Goal: Task Accomplishment & Management: Manage account settings

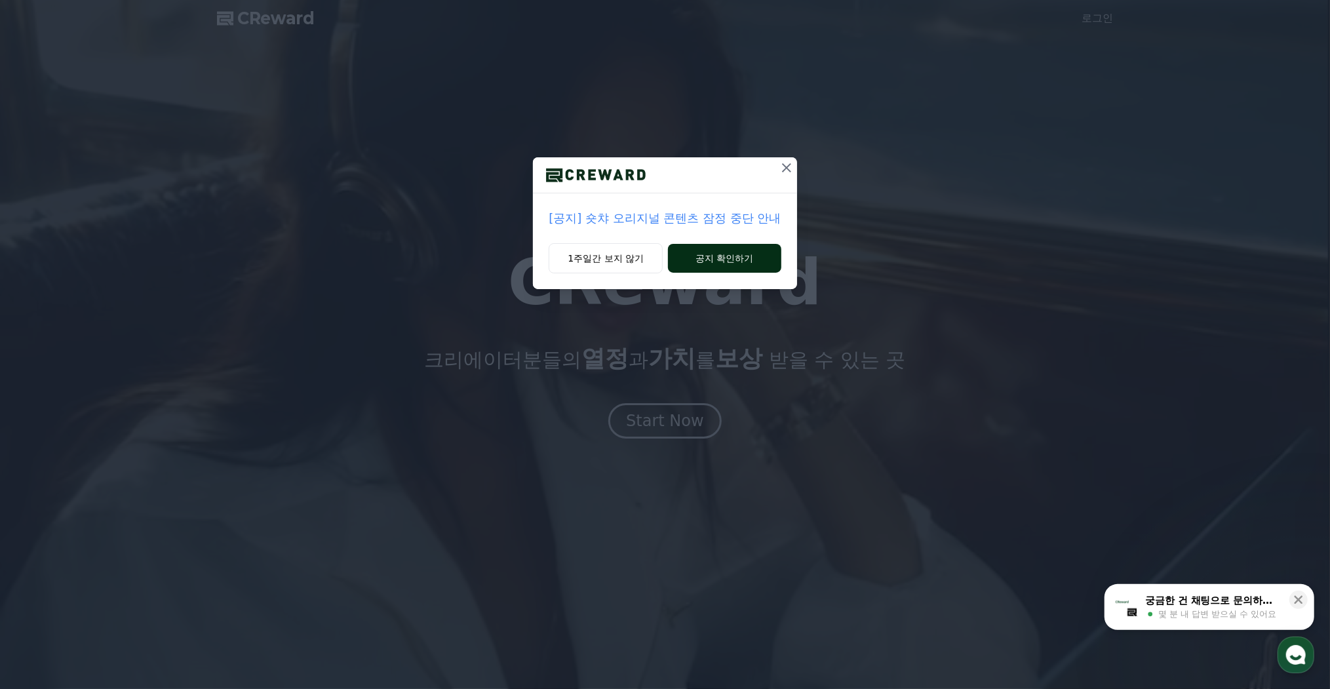
click at [696, 249] on button "공지 확인하기" at bounding box center [724, 258] width 113 height 29
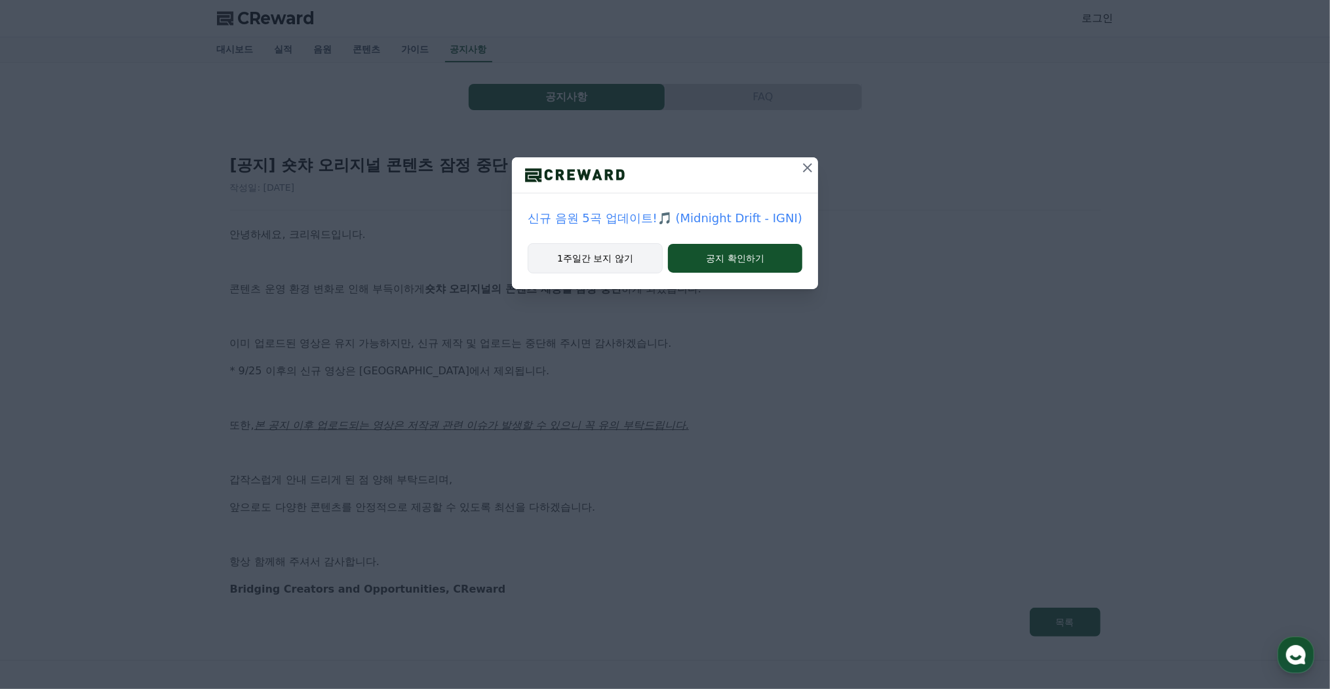
click at [625, 248] on button "1주일간 보지 않기" at bounding box center [595, 258] width 135 height 30
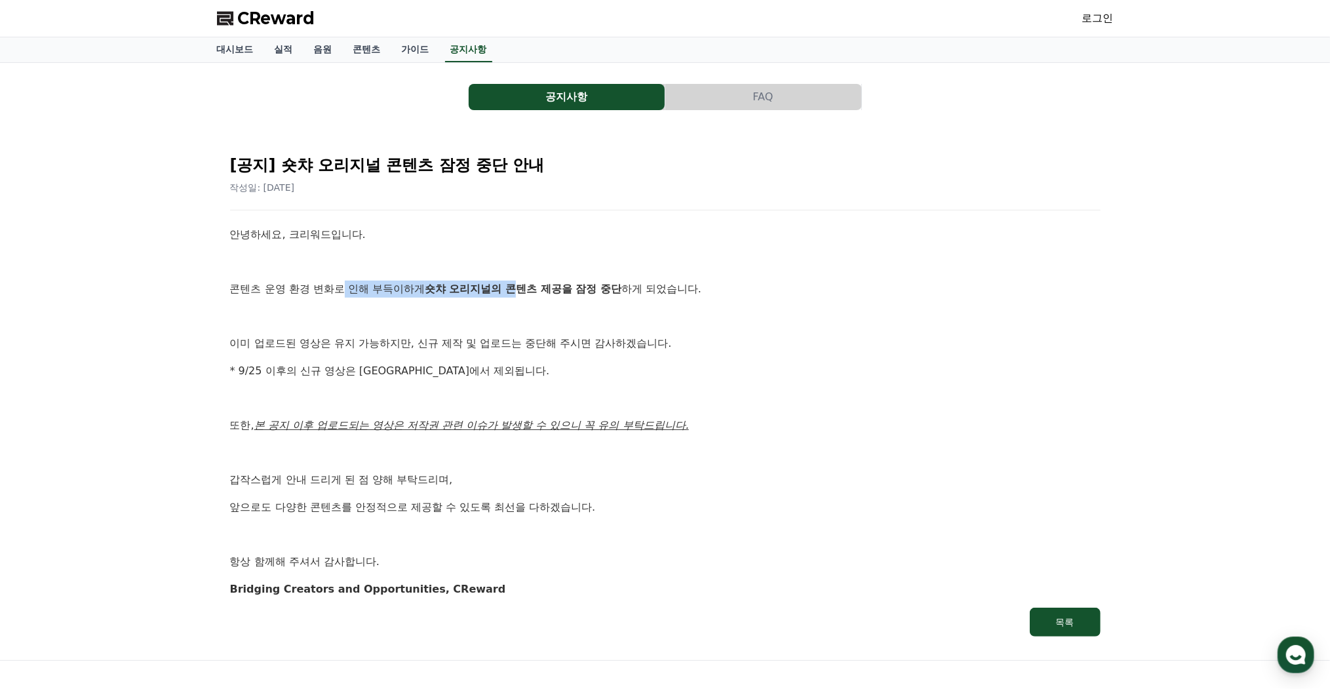
drag, startPoint x: 342, startPoint y: 281, endPoint x: 519, endPoint y: 290, distance: 177.9
click at [519, 290] on p "콘텐츠 운영 환경 변화로 인해 부득이하게 숏챠 오리지널의 콘텐츠 제공을 잠정 중단 하게 되었습니다." at bounding box center [665, 289] width 871 height 17
drag, startPoint x: 519, startPoint y: 290, endPoint x: 519, endPoint y: 304, distance: 13.8
click at [519, 304] on div "안녕하세요, 크리워드입니다. 콘텐츠 운영 환경 변화로 인해 부득이하게 숏챠 오리지널의 콘텐츠 제공을 잠정 중단 하게 되었습니다. 이미 업로드된…" at bounding box center [665, 411] width 871 height 371
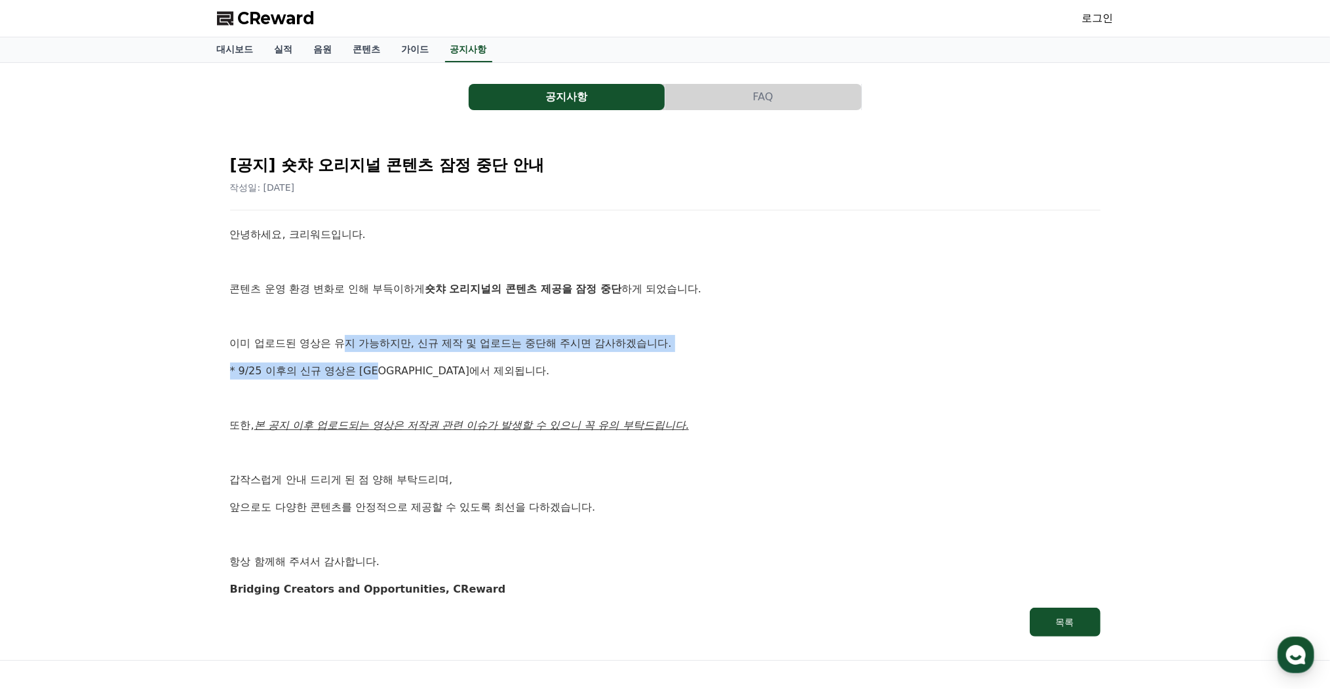
drag, startPoint x: 344, startPoint y: 339, endPoint x: 391, endPoint y: 365, distance: 54.0
click at [391, 365] on div "안녕하세요, 크리워드입니다. 콘텐츠 운영 환경 변화로 인해 부득이하게 숏챠 오리지널의 콘텐츠 제공을 잠정 중단 하게 되었습니다. 이미 업로드된…" at bounding box center [665, 411] width 871 height 371
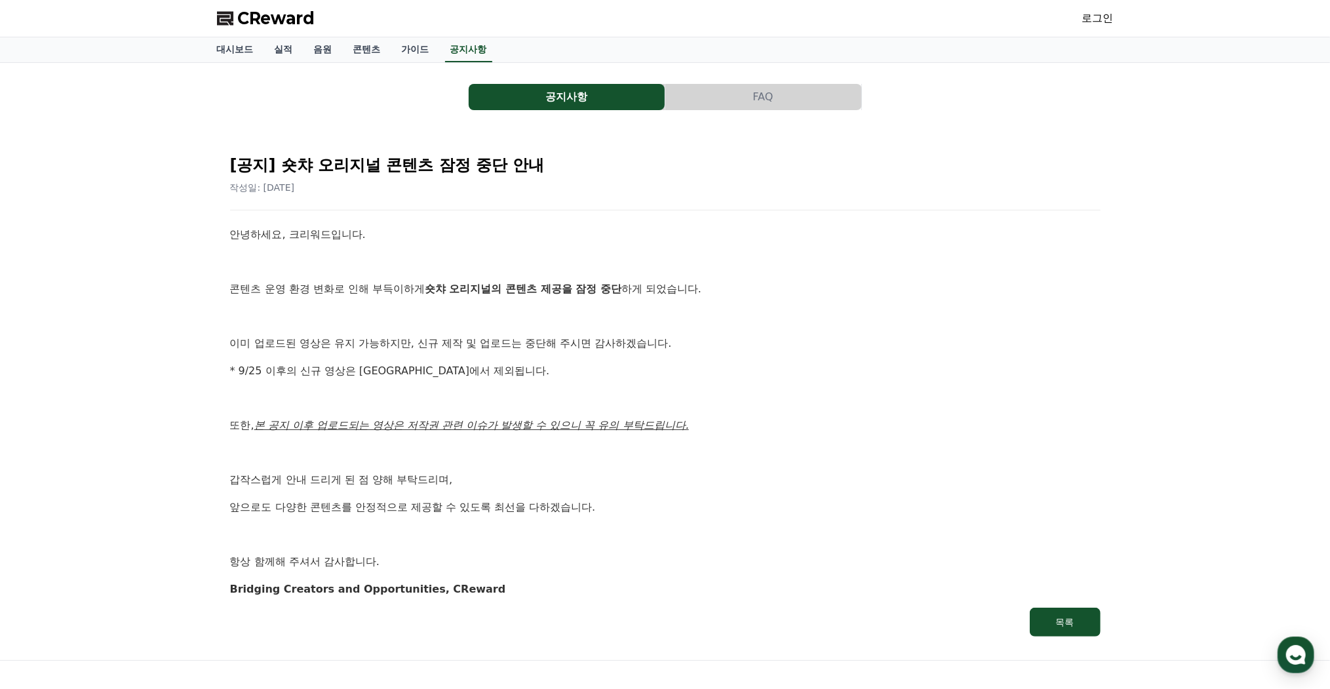
drag, startPoint x: 391, startPoint y: 365, endPoint x: 387, endPoint y: 395, distance: 30.5
click at [387, 395] on p at bounding box center [665, 398] width 871 height 17
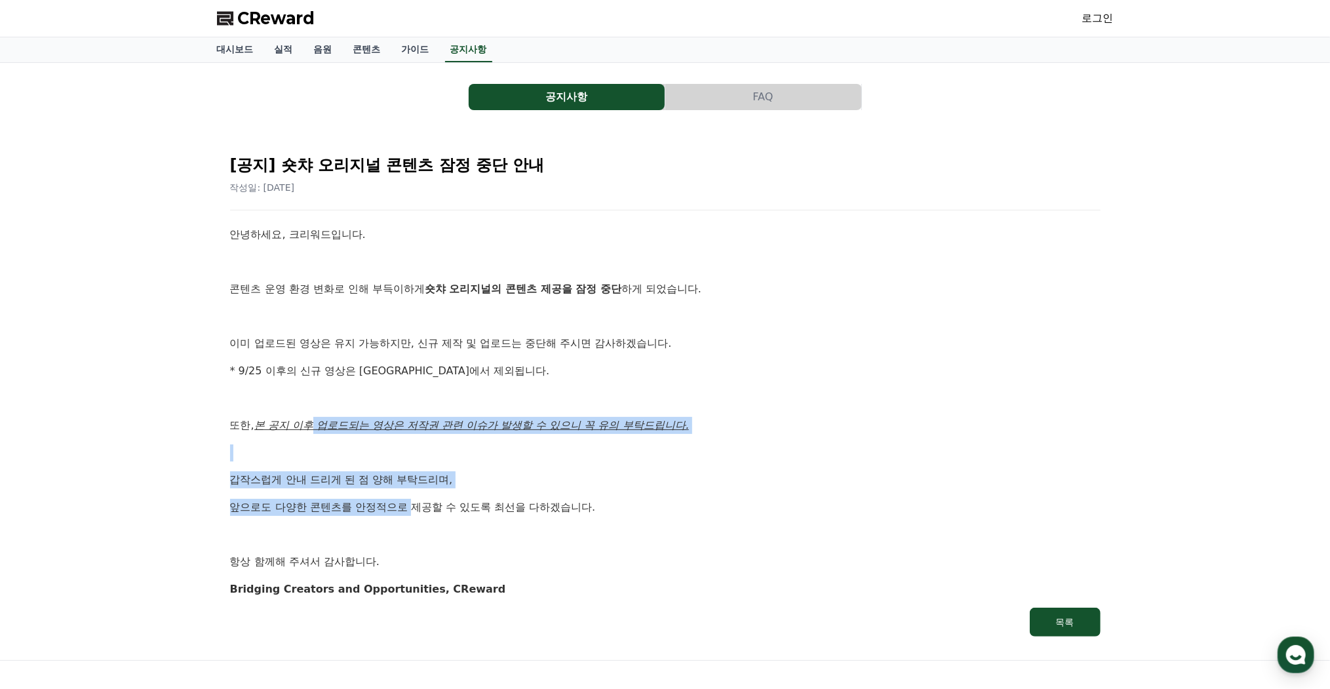
drag, startPoint x: 317, startPoint y: 427, endPoint x: 416, endPoint y: 496, distance: 121.5
click at [416, 496] on div "안녕하세요, 크리워드입니다. 콘텐츠 운영 환경 변화로 인해 부득이하게 숏챠 오리지널의 콘텐츠 제공을 잠정 중단 하게 되었습니다. 이미 업로드된…" at bounding box center [665, 411] width 871 height 371
drag, startPoint x: 416, startPoint y: 496, endPoint x: 410, endPoint y: 514, distance: 18.7
click at [410, 514] on p "앞으로도 다양한 콘텐츠를 안정적으로 제공할 수 있도록 최선을 다하겠습니다." at bounding box center [665, 507] width 871 height 17
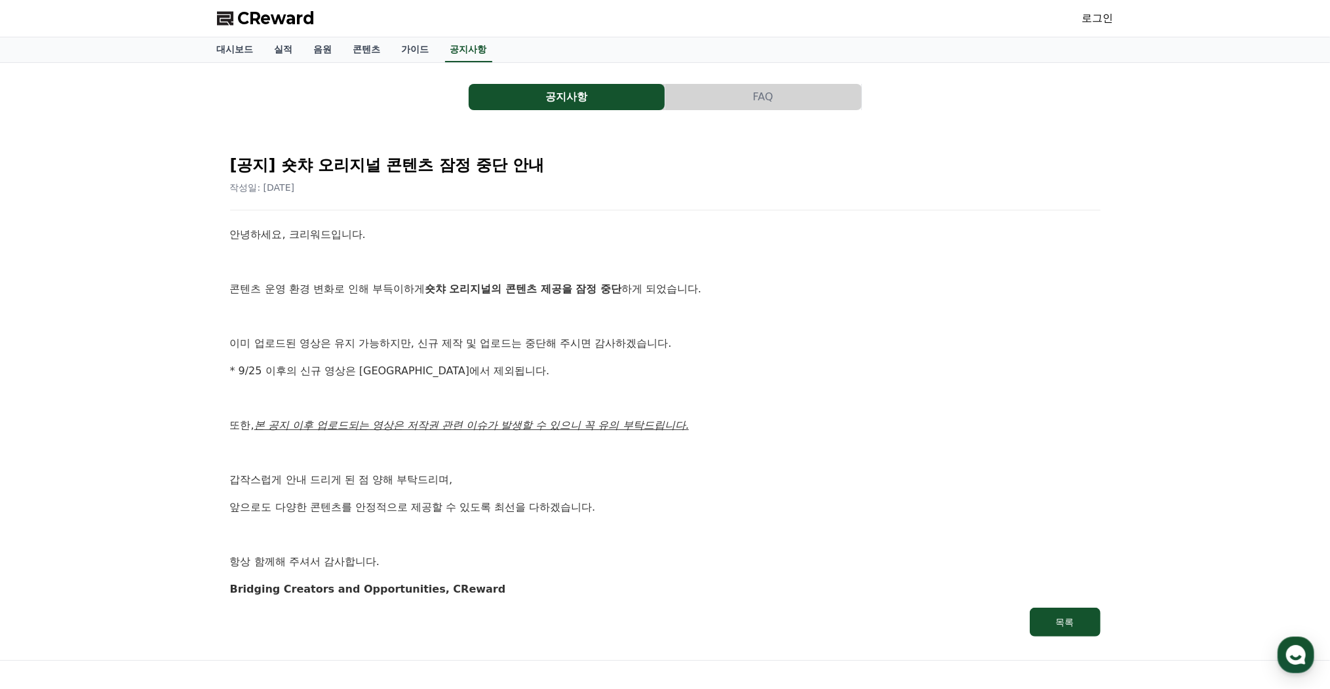
click at [408, 515] on div "안녕하세요, 크리워드입니다. 콘텐츠 운영 환경 변화로 인해 부득이하게 숏챠 오리지널의 콘텐츠 제공을 잠정 중단 하게 되었습니다. 이미 업로드된…" at bounding box center [665, 411] width 871 height 371
click at [420, 46] on link "가이드" at bounding box center [415, 49] width 49 height 25
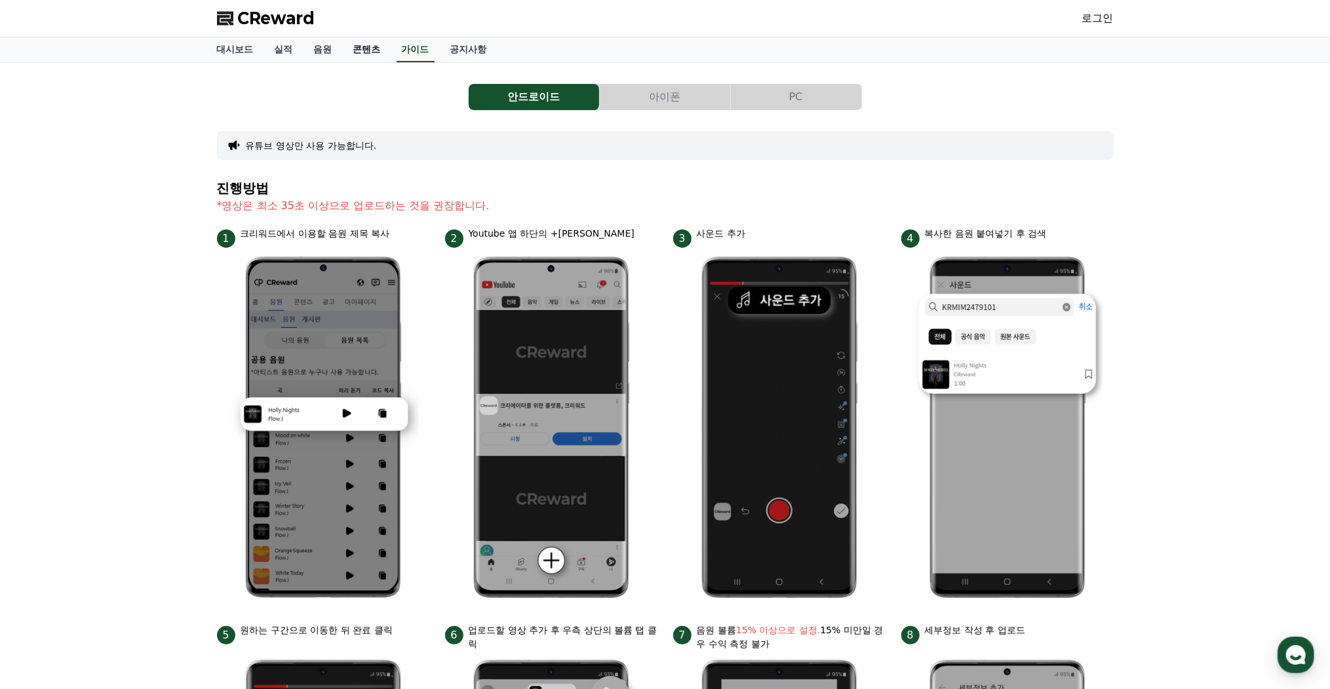
click at [365, 56] on link "콘텐츠" at bounding box center [367, 49] width 49 height 25
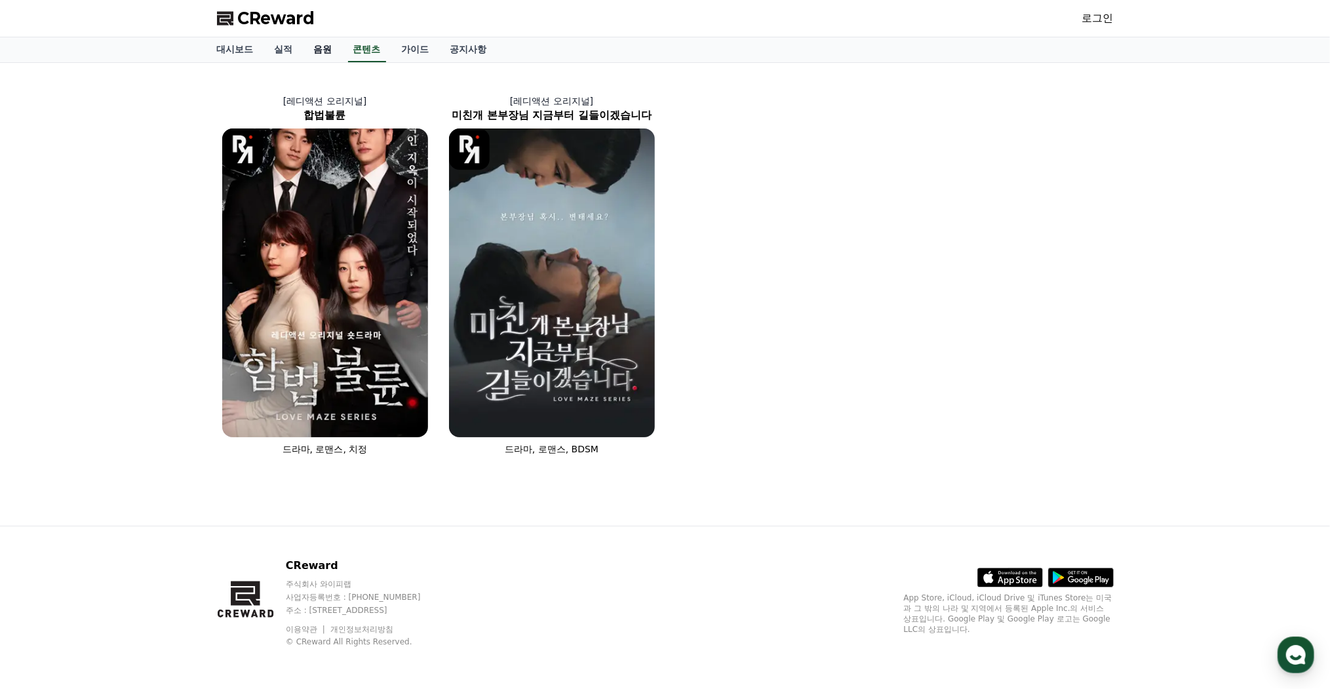
click at [321, 52] on link "음원" at bounding box center [323, 49] width 39 height 25
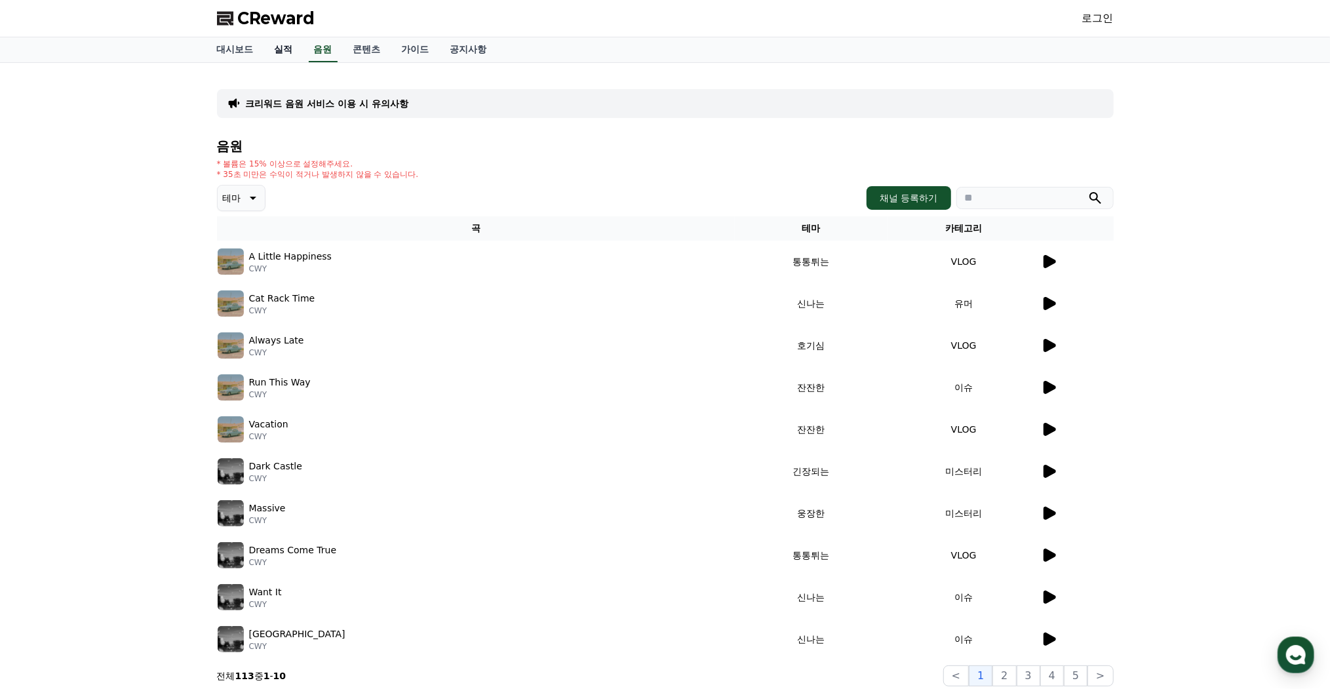
click at [296, 50] on link "실적" at bounding box center [283, 49] width 39 height 25
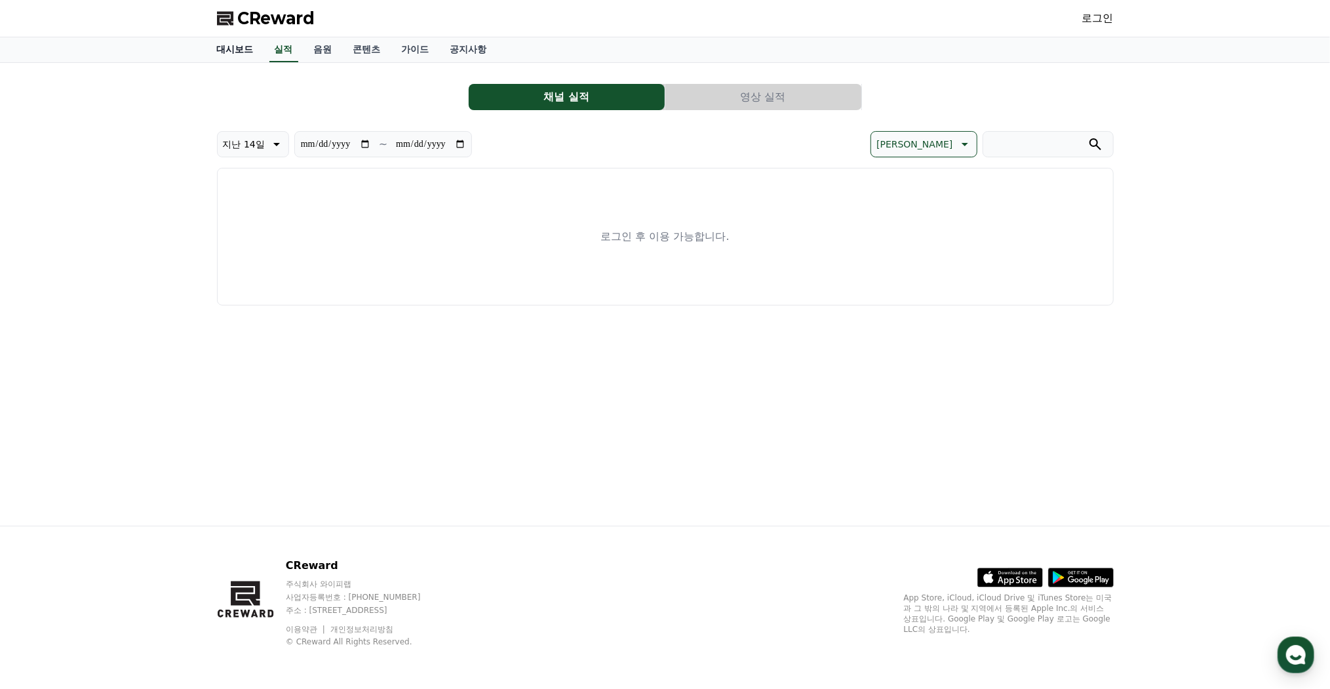
click at [250, 45] on link "대시보드" at bounding box center [236, 49] width 58 height 25
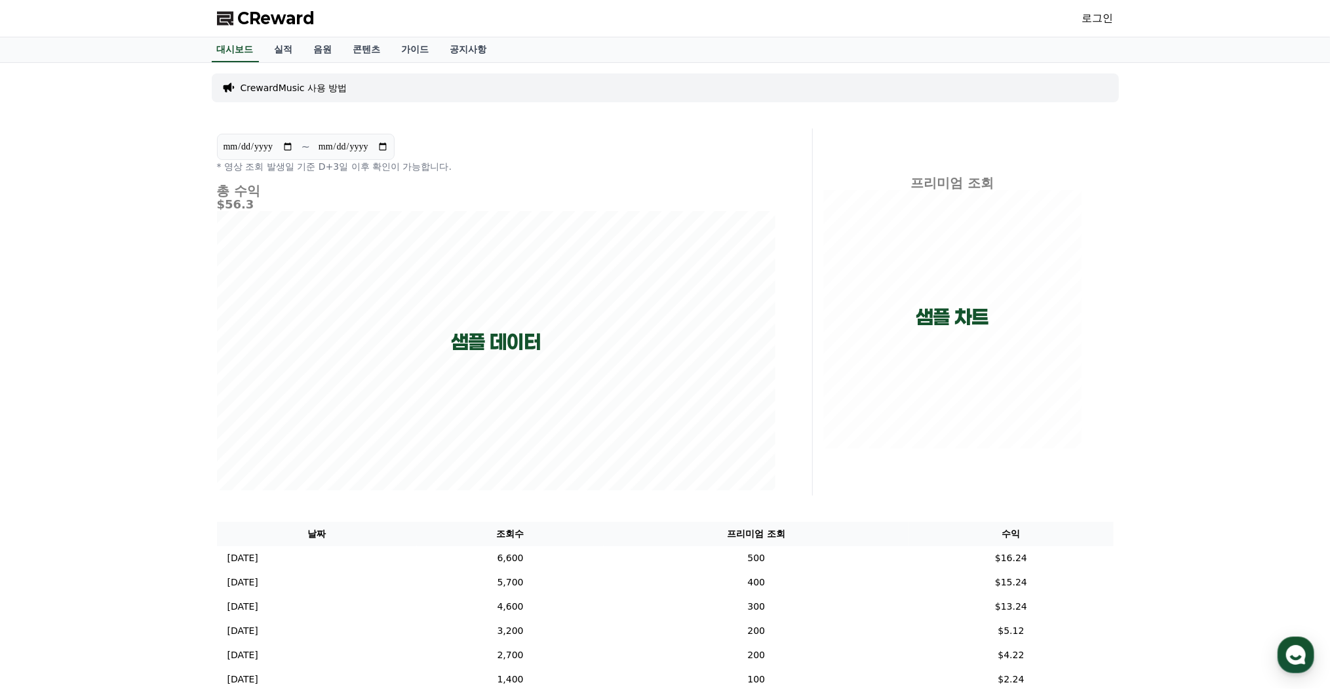
click at [1102, 18] on link "로그인" at bounding box center [1097, 18] width 31 height 16
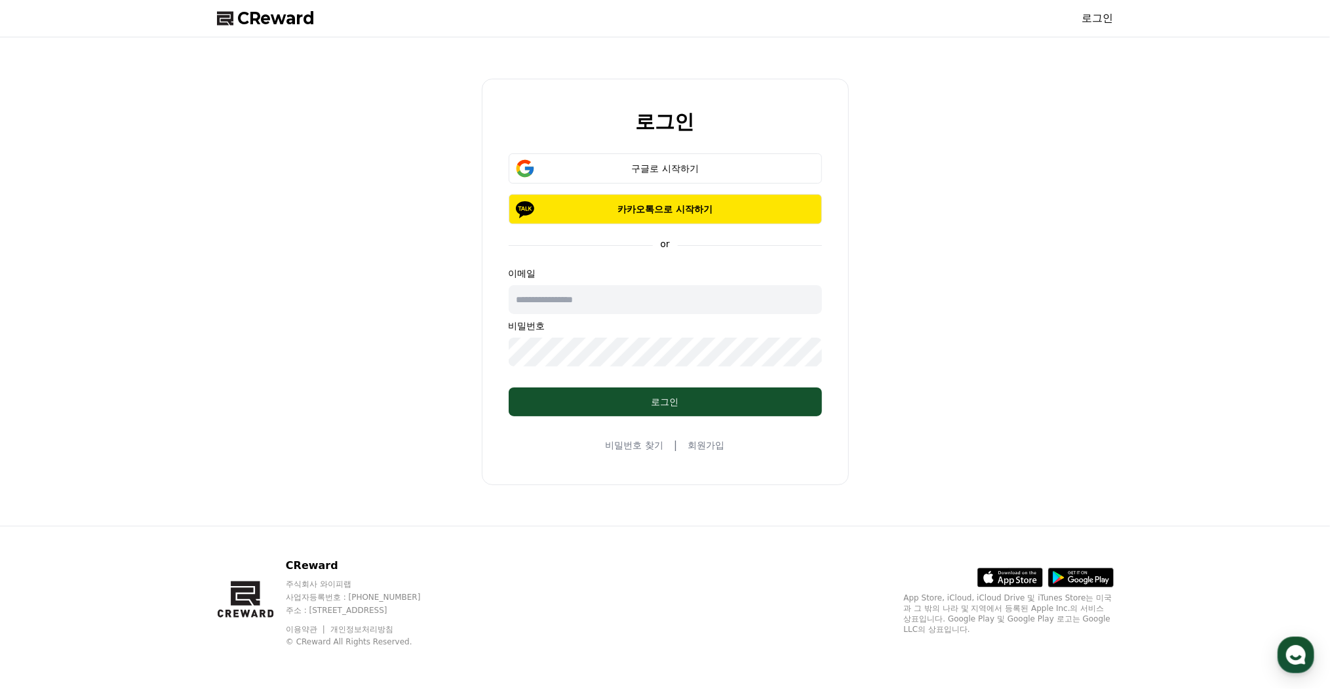
click at [694, 445] on link "회원가입" at bounding box center [706, 445] width 37 height 13
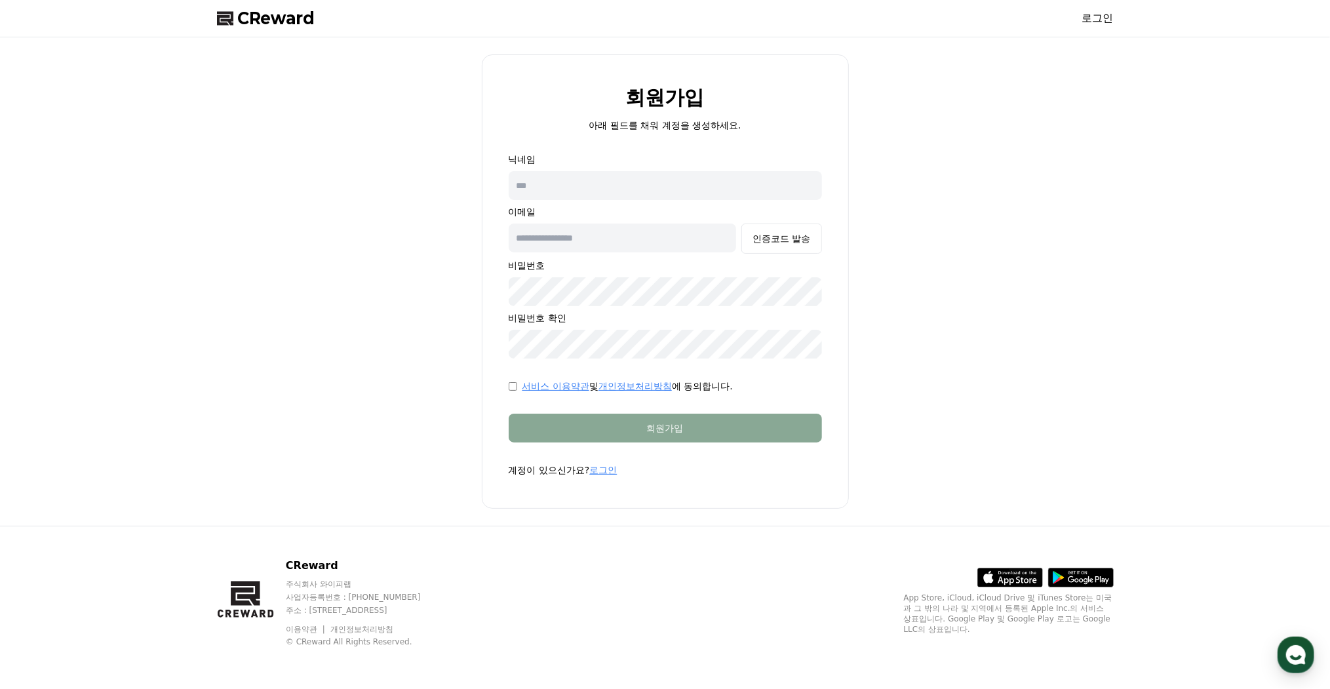
click at [553, 182] on input "text" at bounding box center [665, 185] width 313 height 29
type input "*"
type input "*****"
type input "**********"
click at [757, 233] on div "인증코드 발송" at bounding box center [782, 238] width 58 height 13
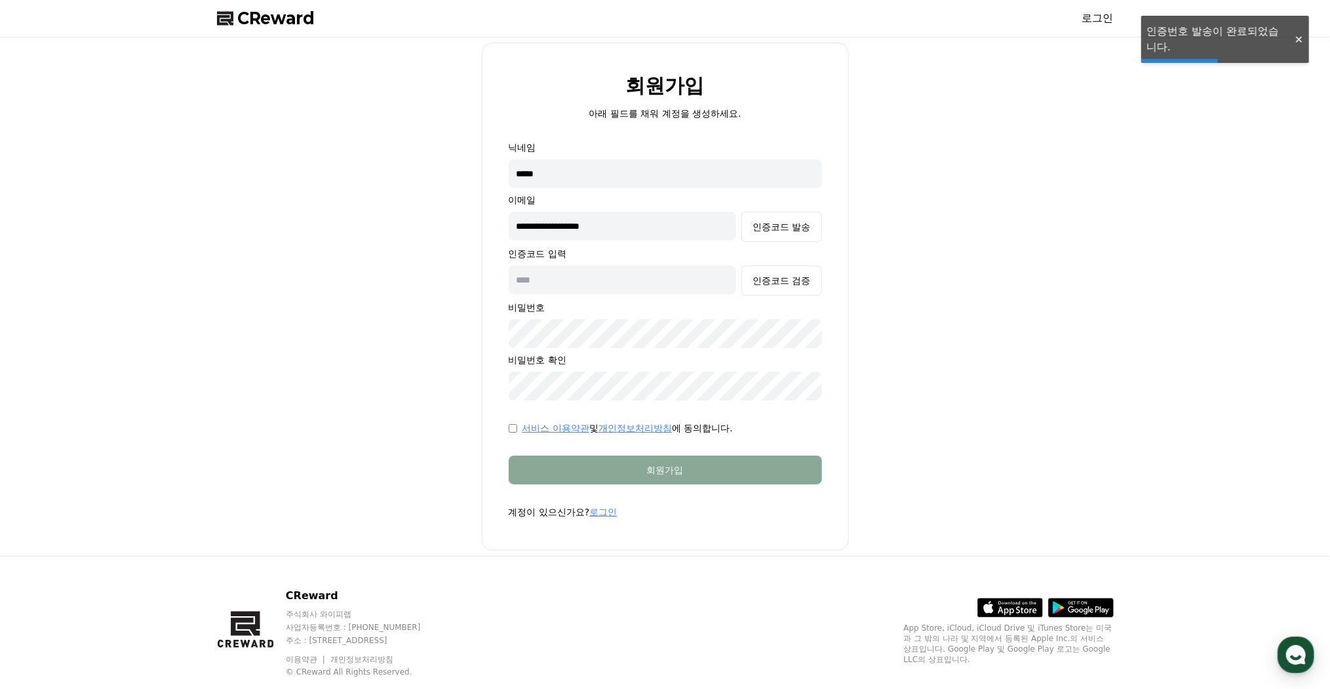
click at [616, 284] on input "text" at bounding box center [623, 280] width 228 height 29
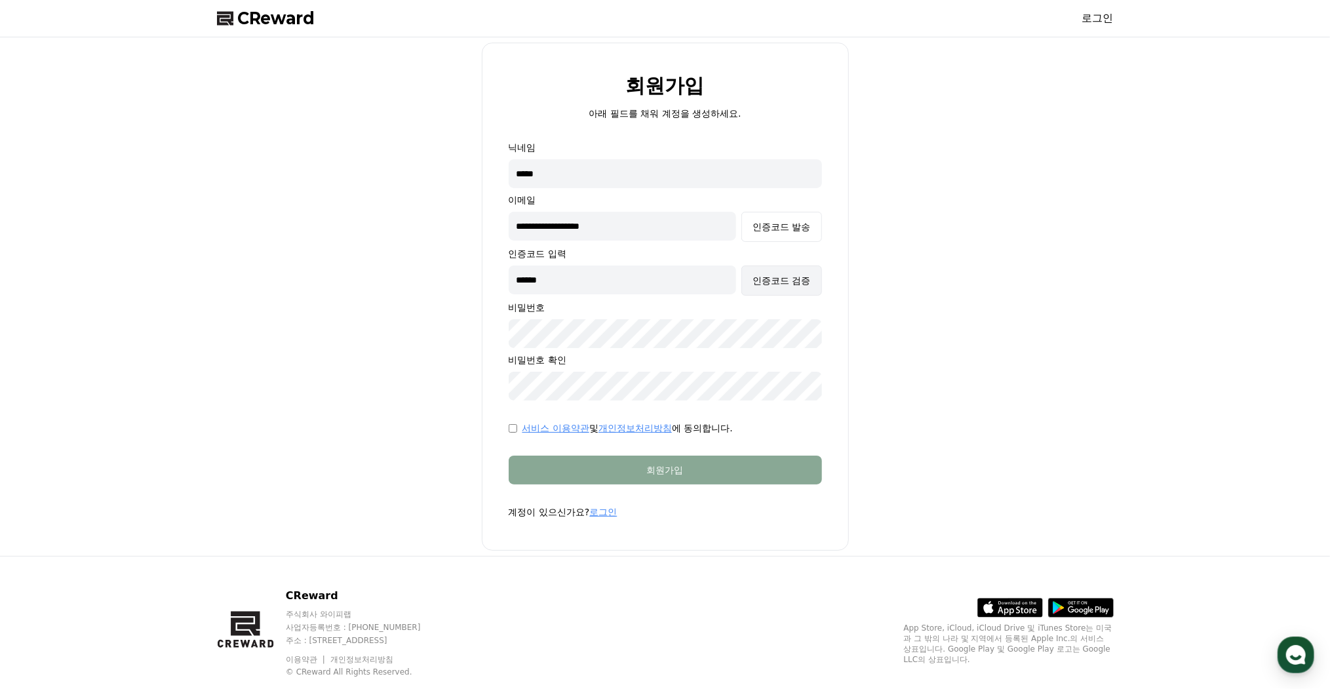
type input "******"
click at [787, 285] on div "인증코드 검증" at bounding box center [782, 280] width 58 height 13
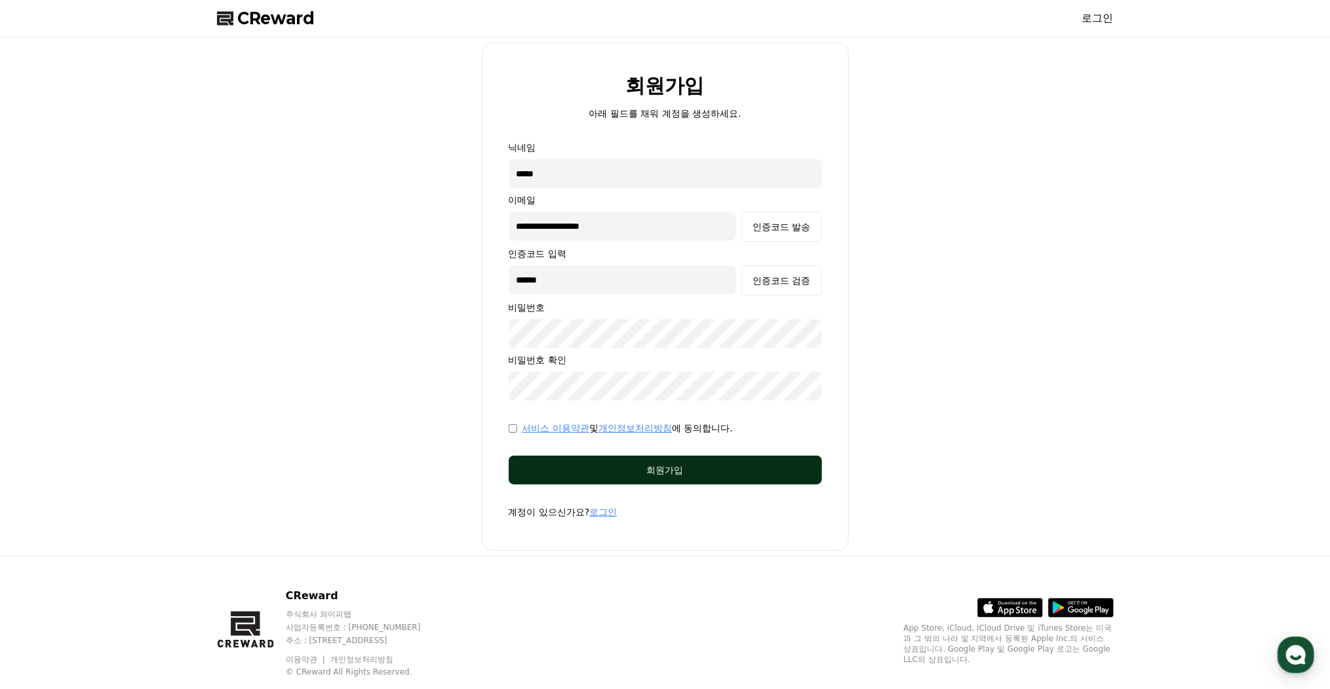
click at [559, 458] on button "회원가입" at bounding box center [665, 470] width 313 height 29
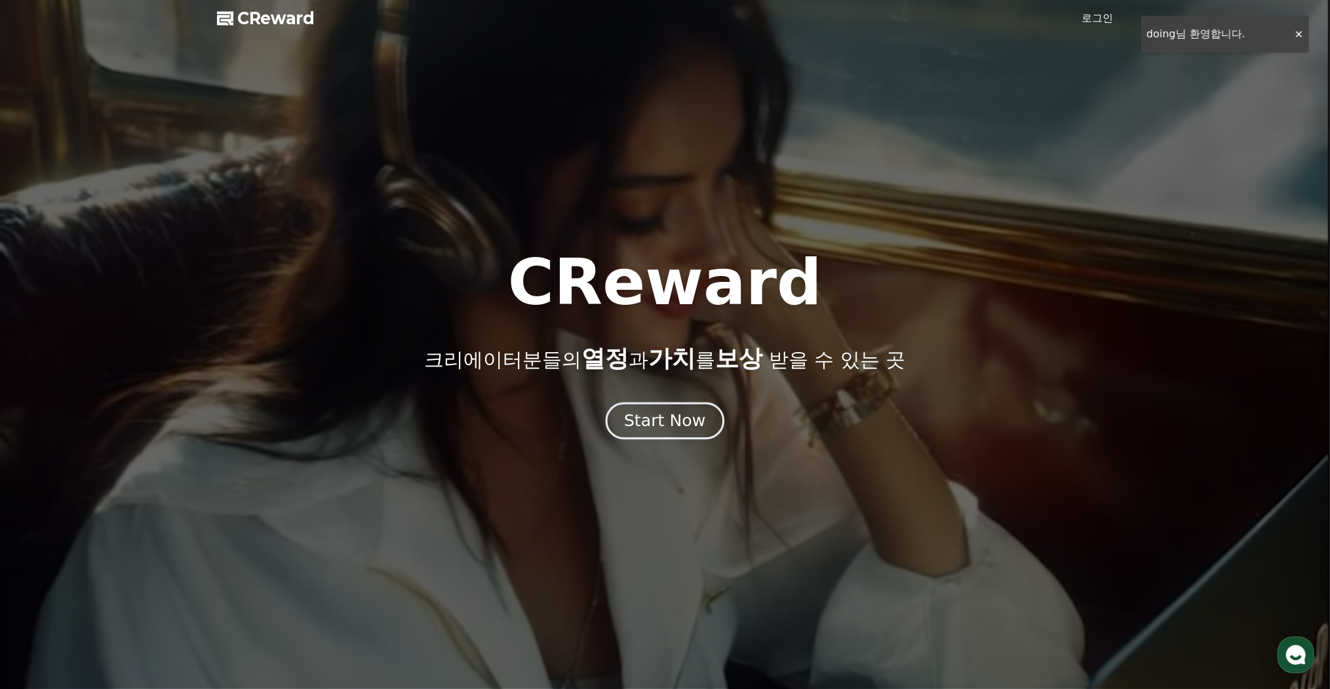
click at [681, 429] on div "Start Now" at bounding box center [664, 421] width 81 height 22
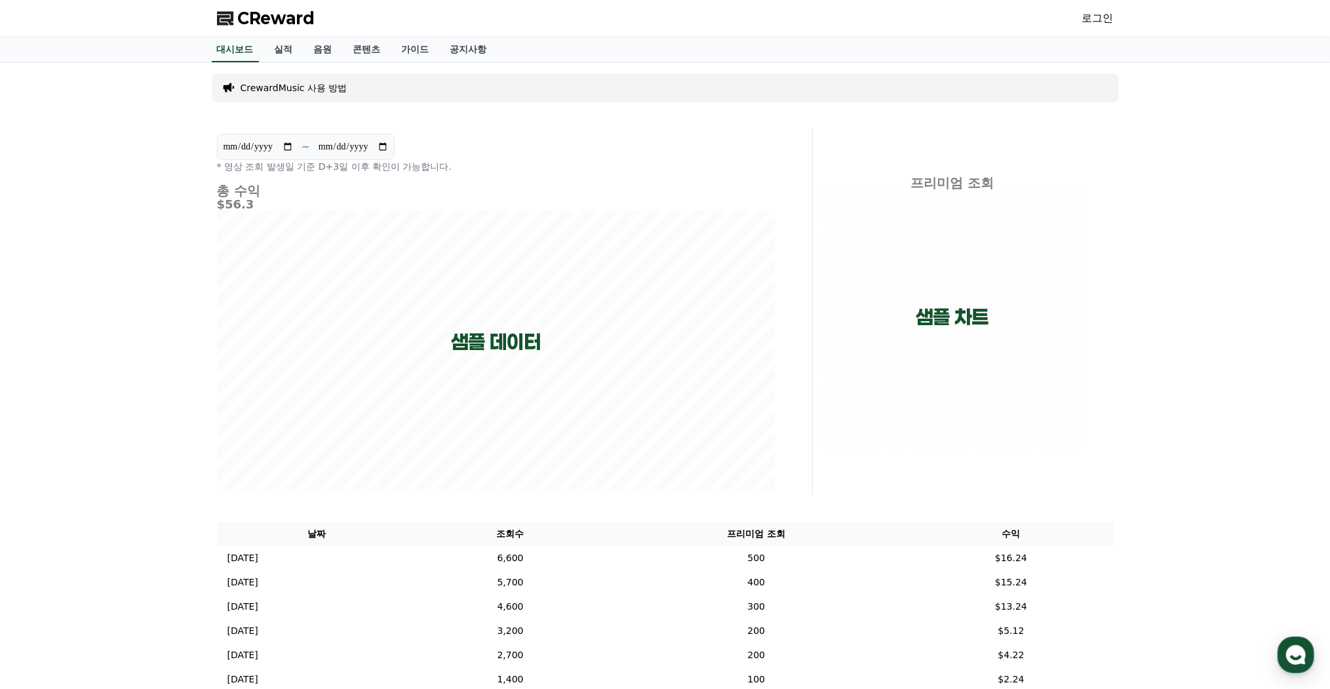
click at [1104, 14] on link "로그인" at bounding box center [1097, 18] width 31 height 16
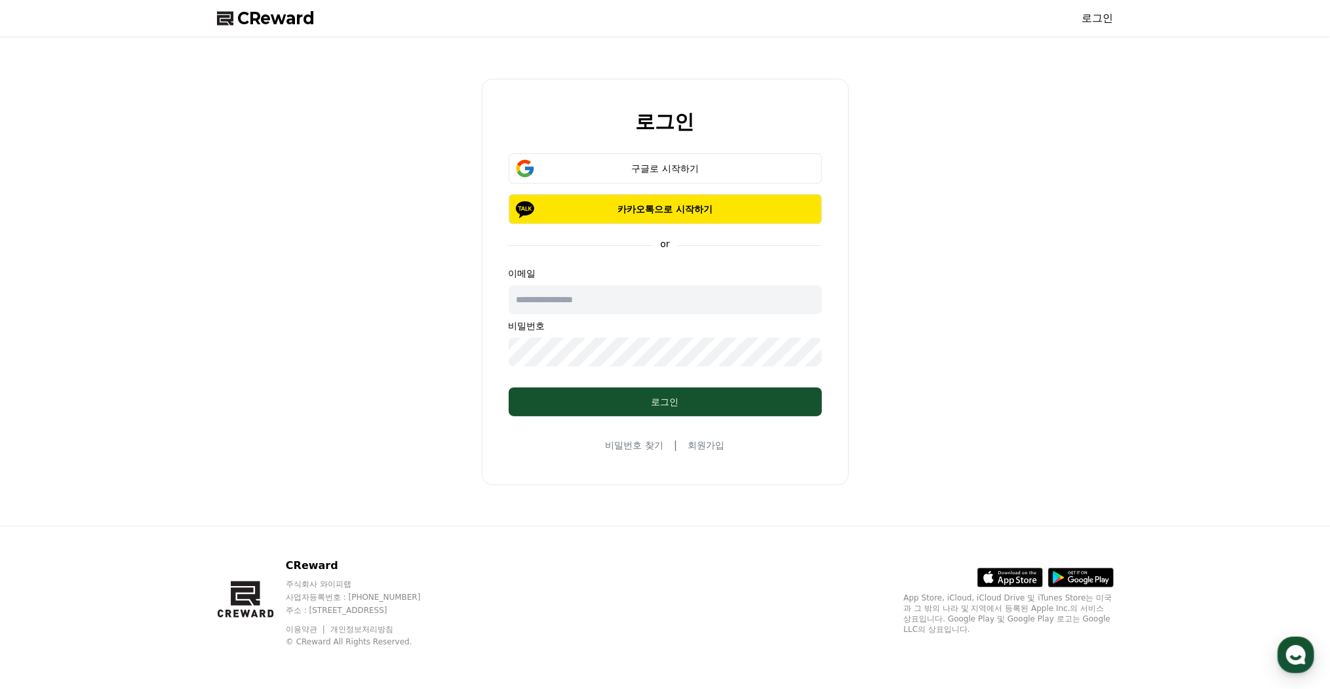
click at [635, 294] on input "text" at bounding box center [665, 299] width 313 height 29
type input "**********"
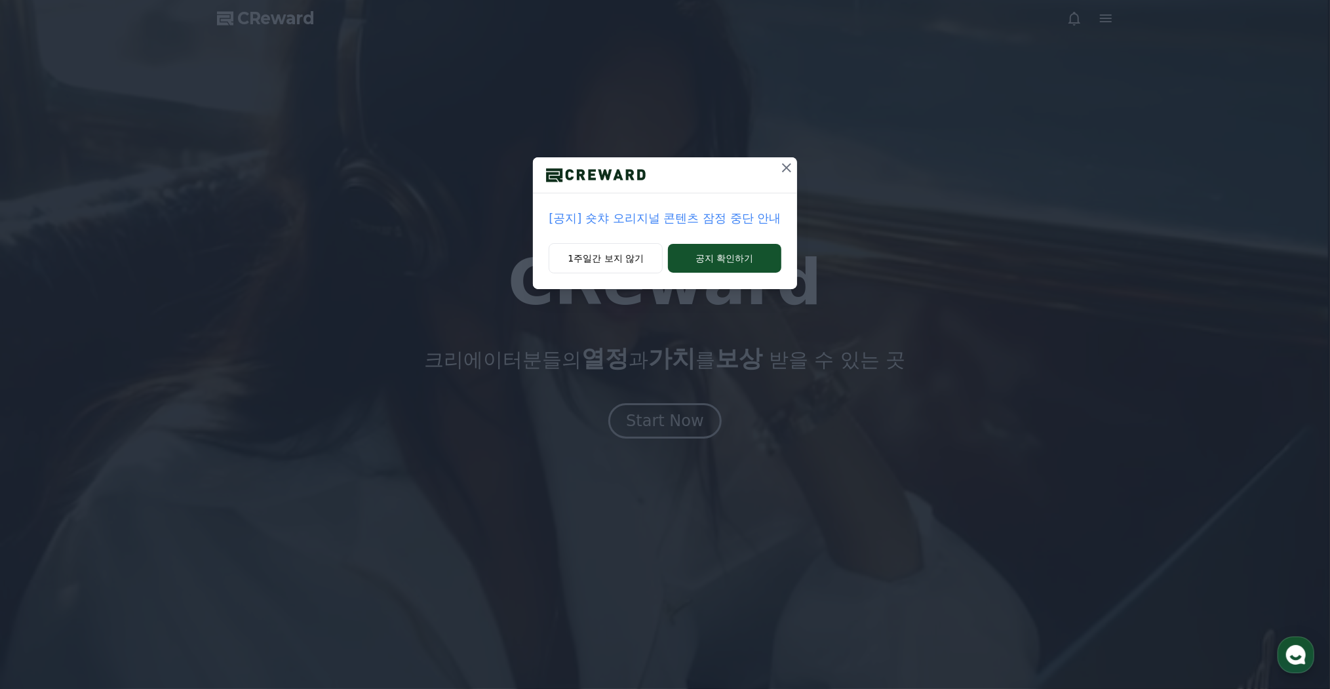
click at [779, 168] on icon at bounding box center [787, 168] width 16 height 16
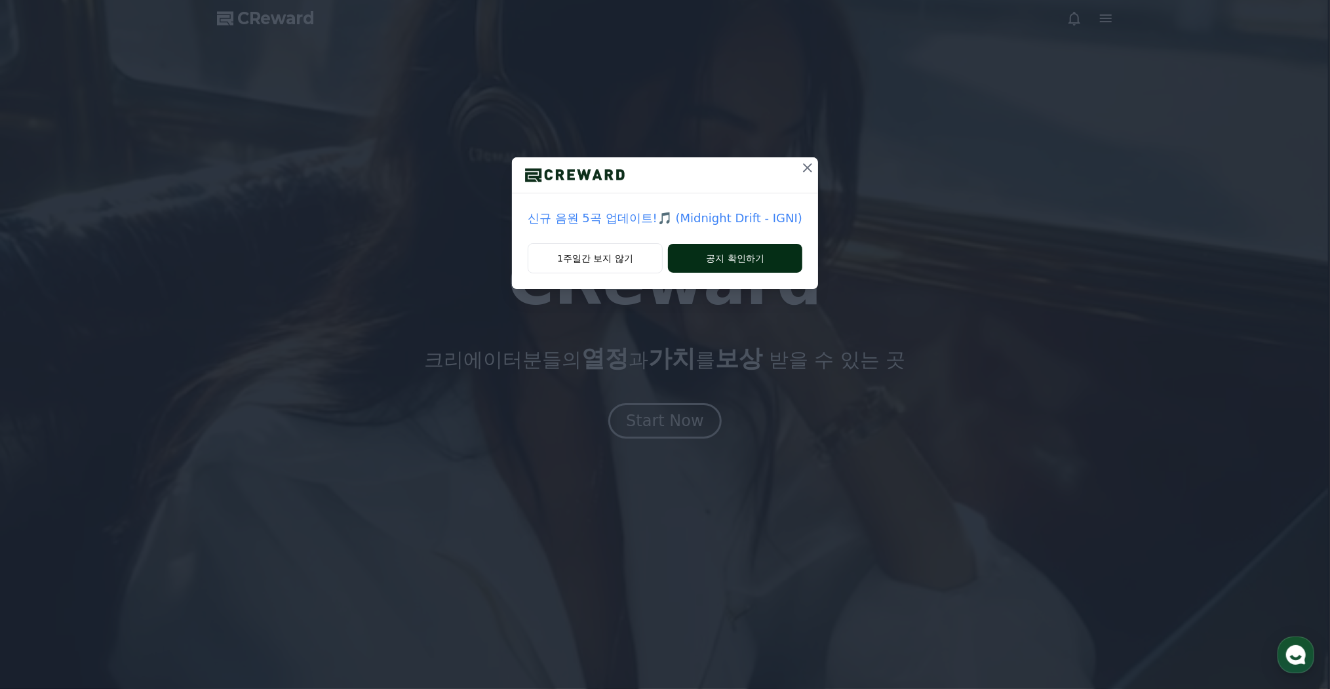
click at [712, 252] on button "공지 확인하기" at bounding box center [735, 258] width 134 height 29
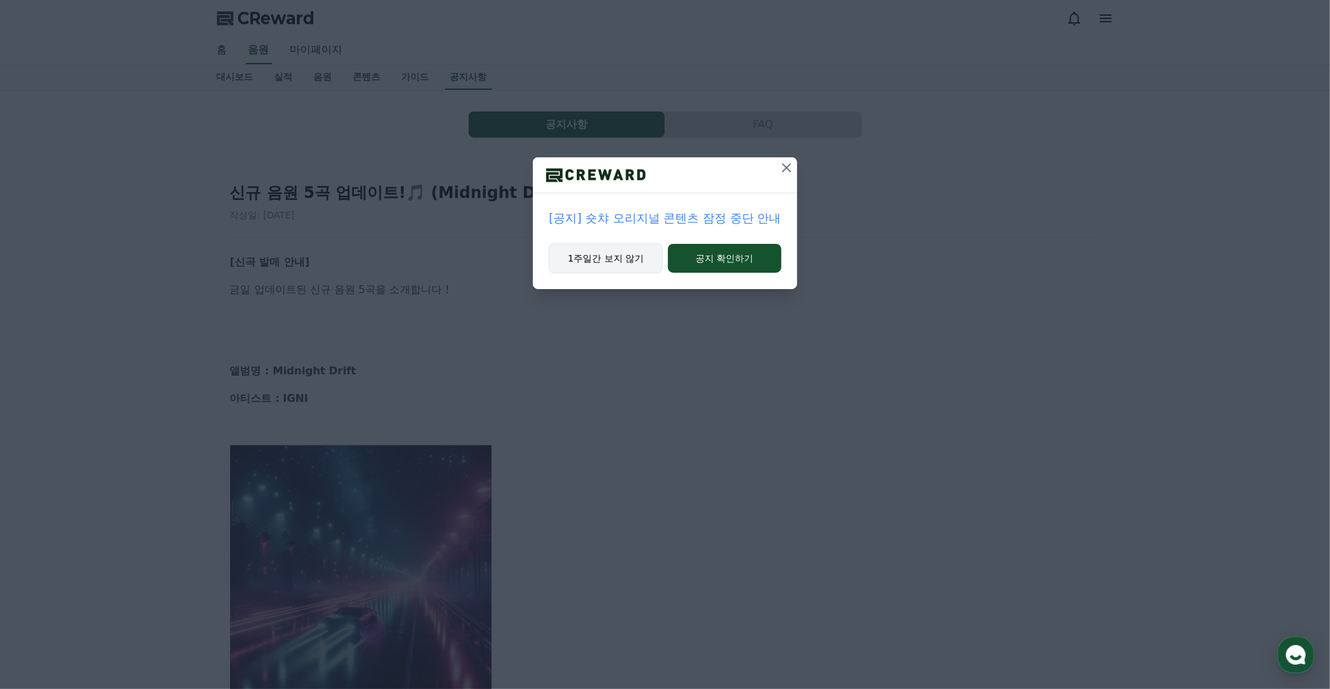
click at [636, 260] on button "1주일간 보지 않기" at bounding box center [606, 258] width 114 height 30
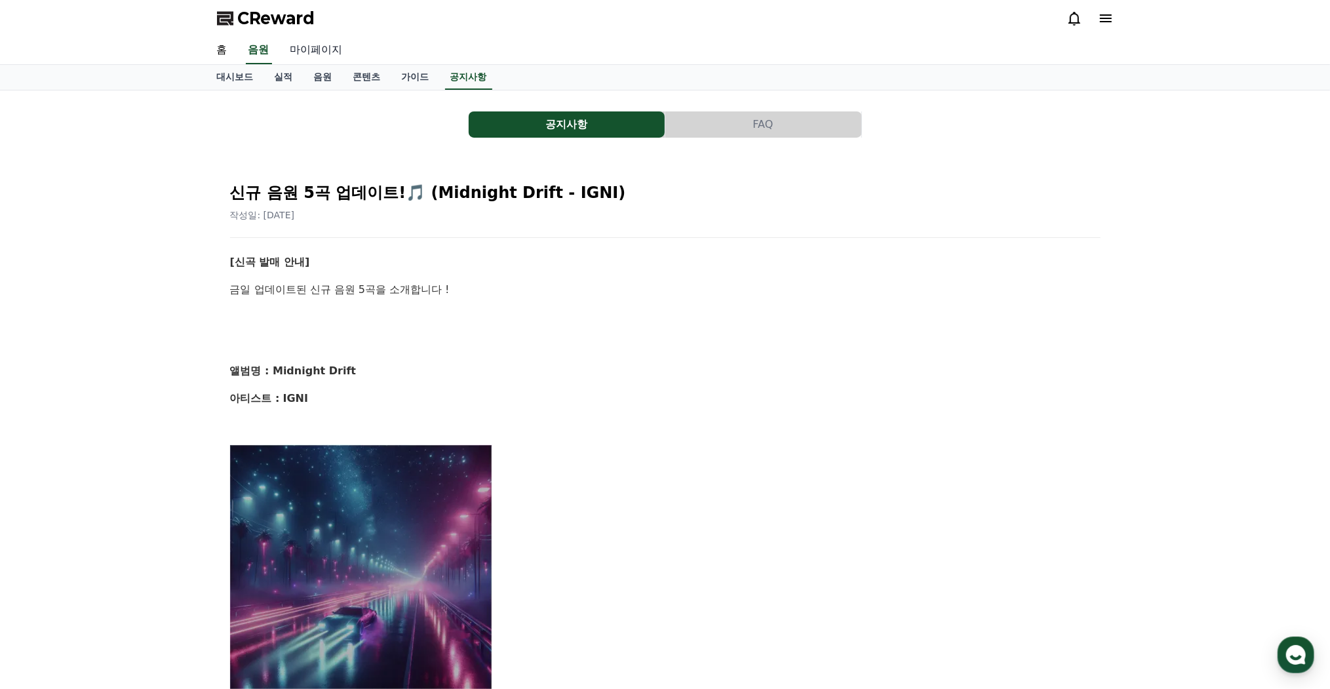
click at [326, 50] on link "마이페이지" at bounding box center [316, 51] width 73 height 28
select select "**********"
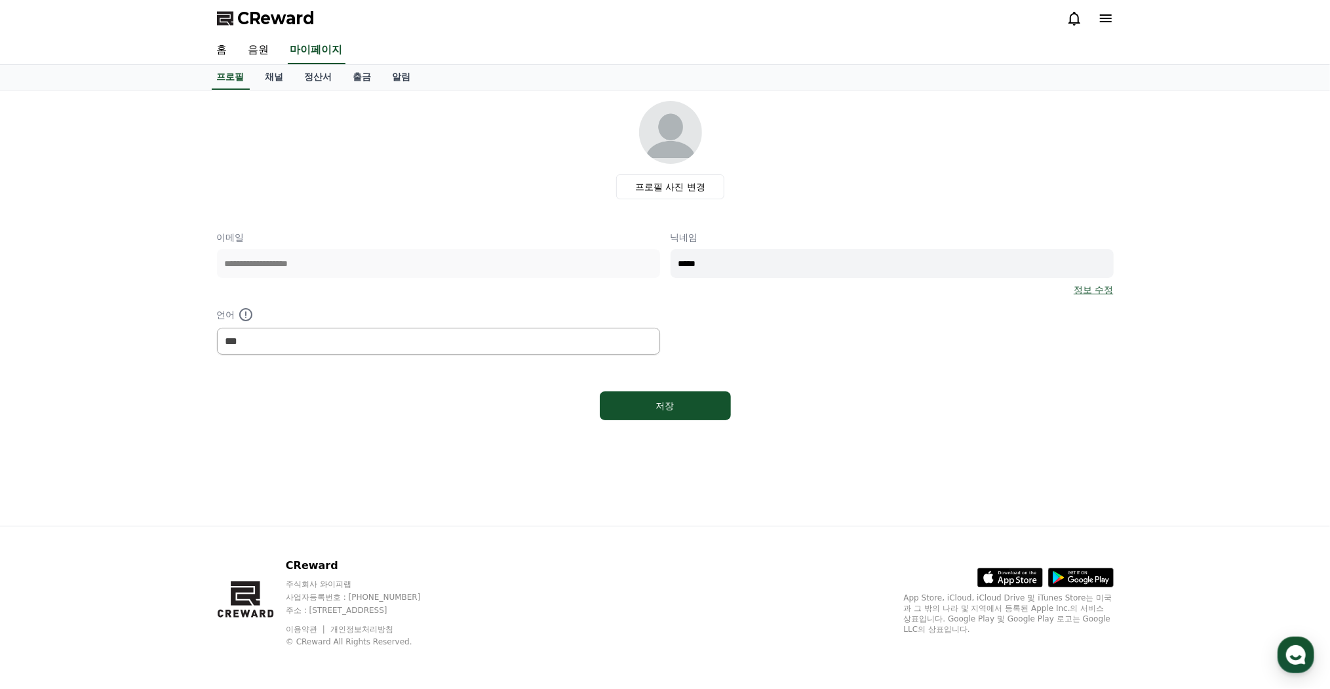
click at [1108, 12] on icon at bounding box center [1106, 18] width 16 height 16
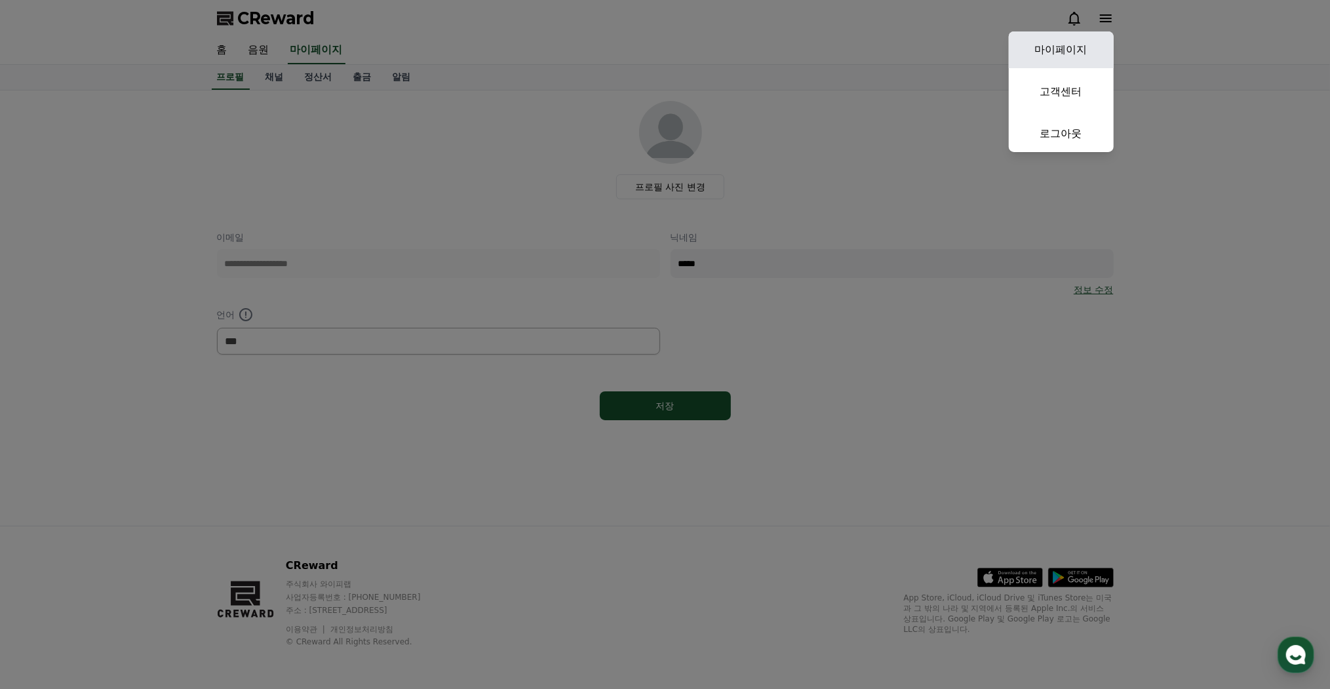
click at [1065, 54] on link "마이페이지" at bounding box center [1061, 49] width 105 height 37
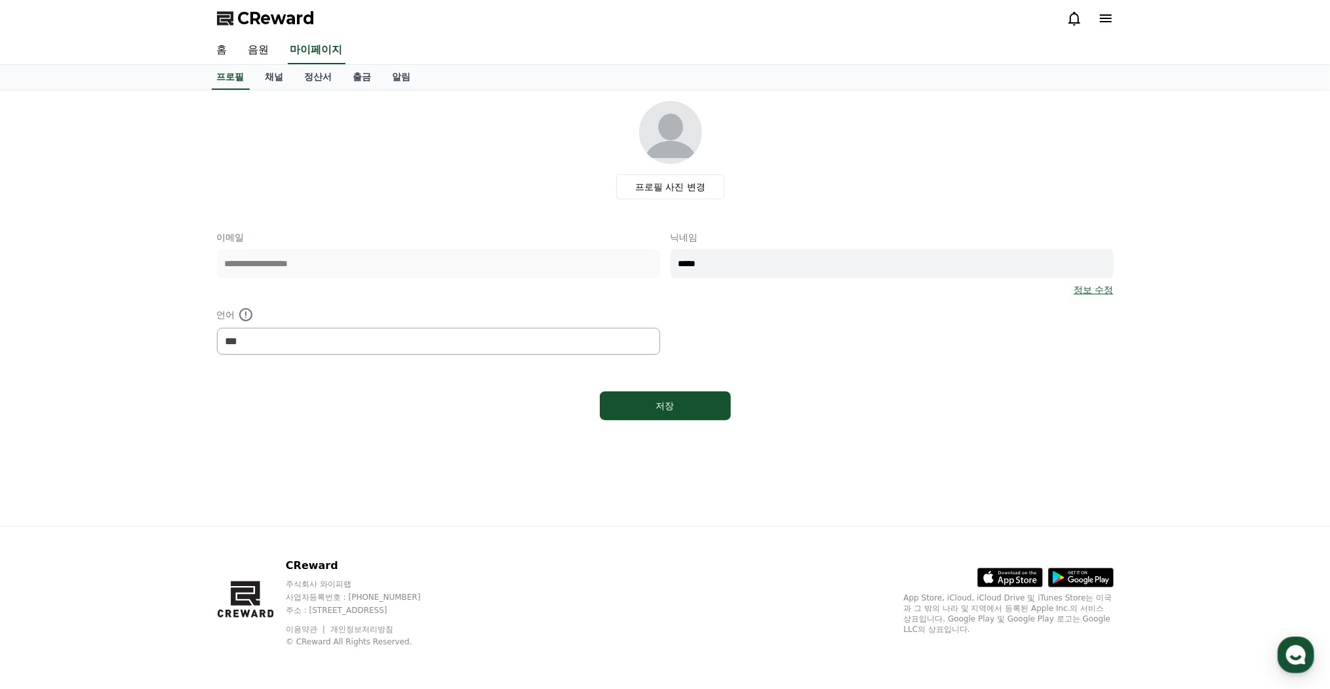
click at [218, 49] on link "홈" at bounding box center [222, 51] width 31 height 28
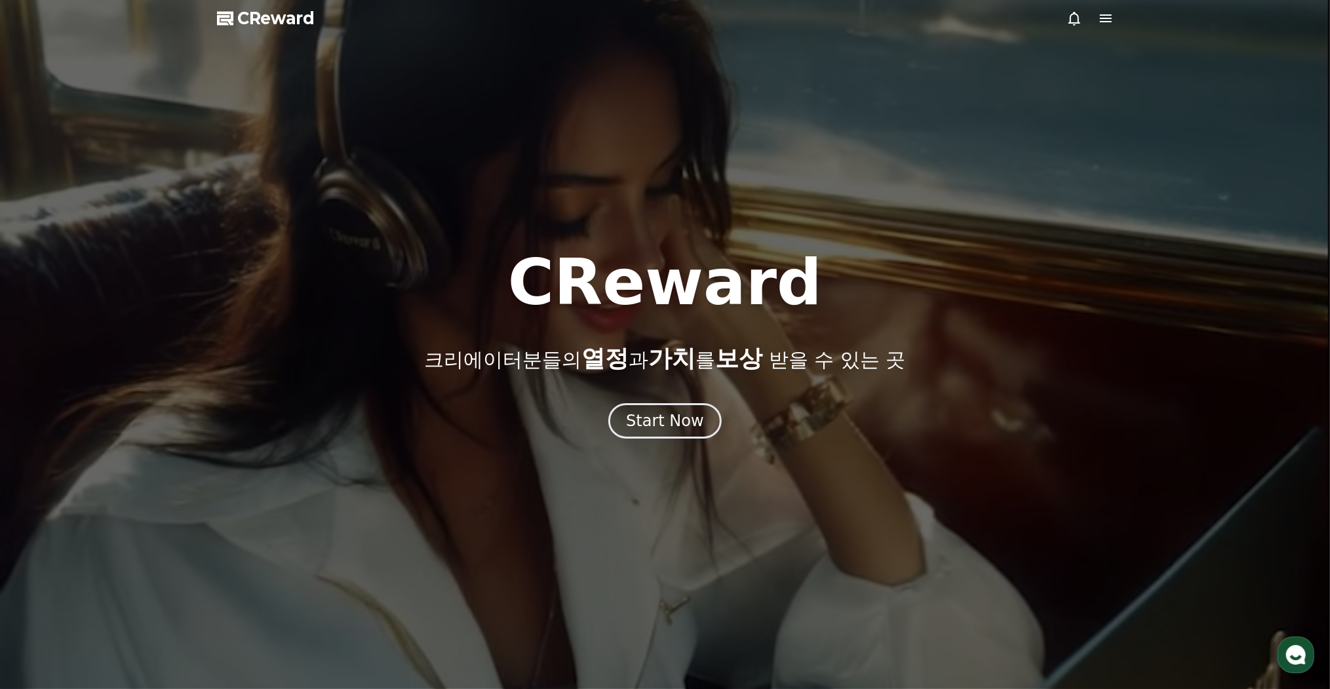
click at [1109, 18] on icon at bounding box center [1106, 18] width 12 height 8
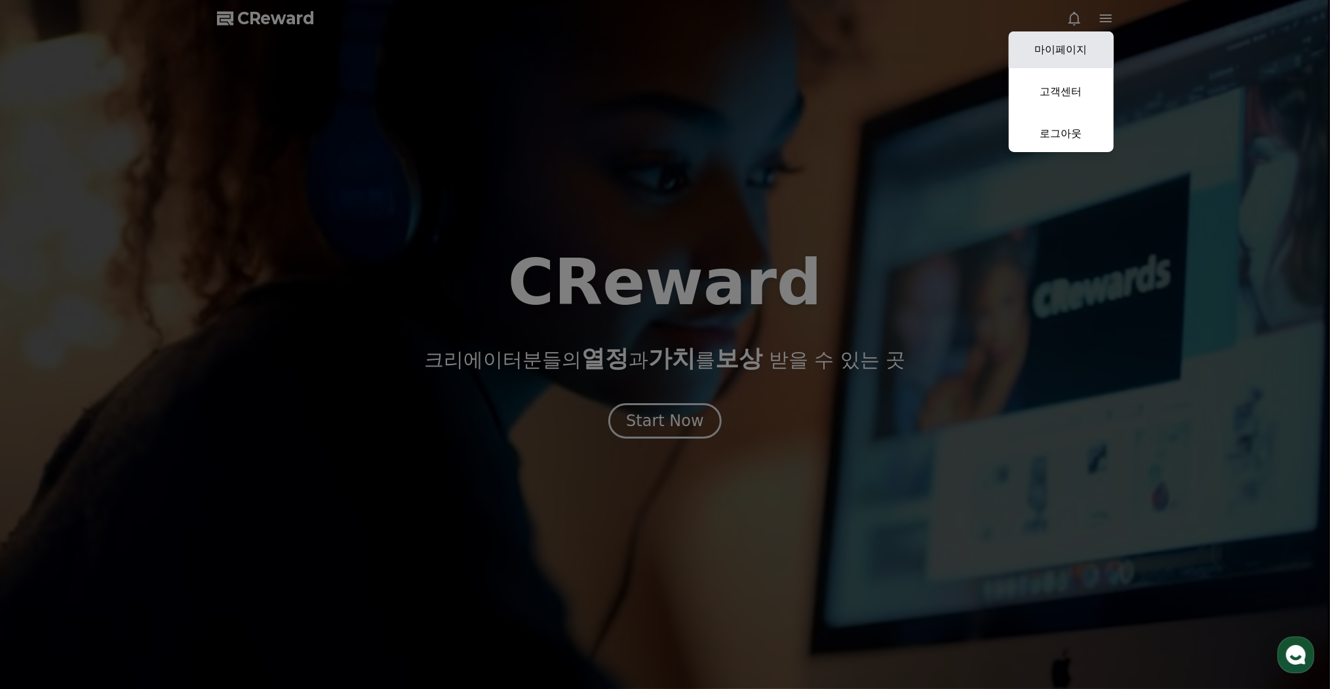
click at [1046, 39] on link "마이페이지" at bounding box center [1061, 49] width 105 height 37
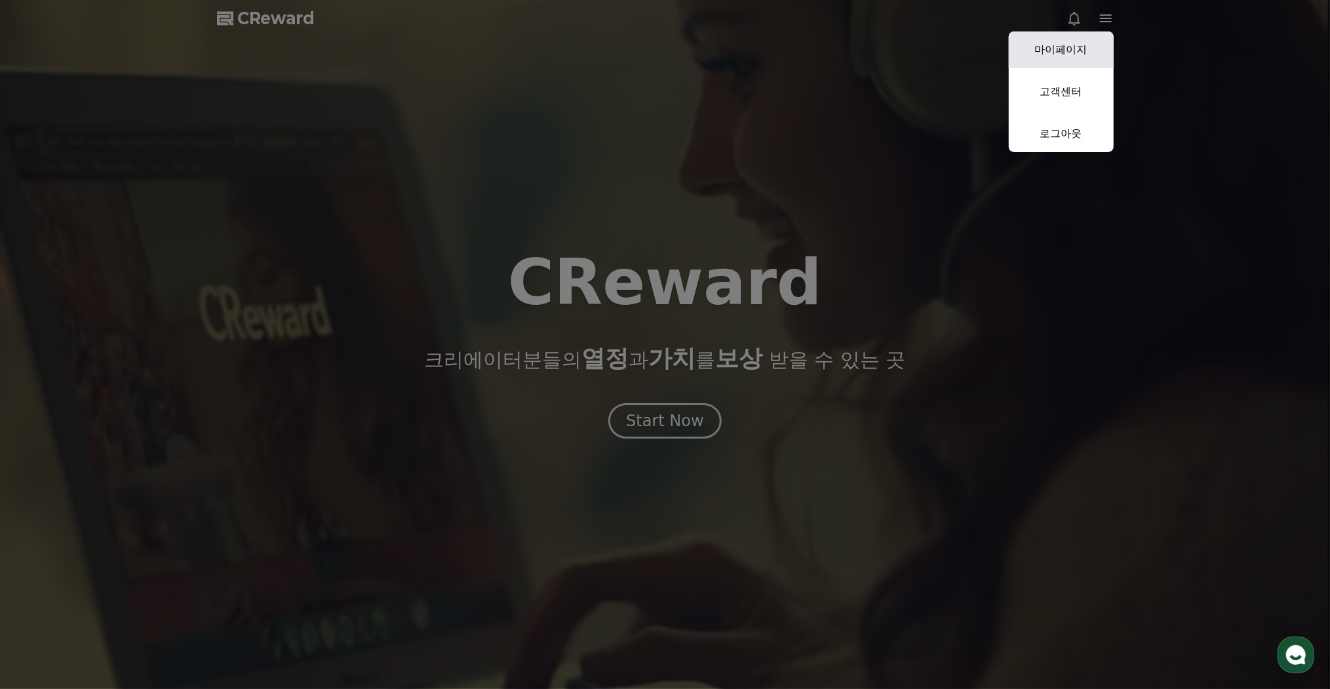
select select "**********"
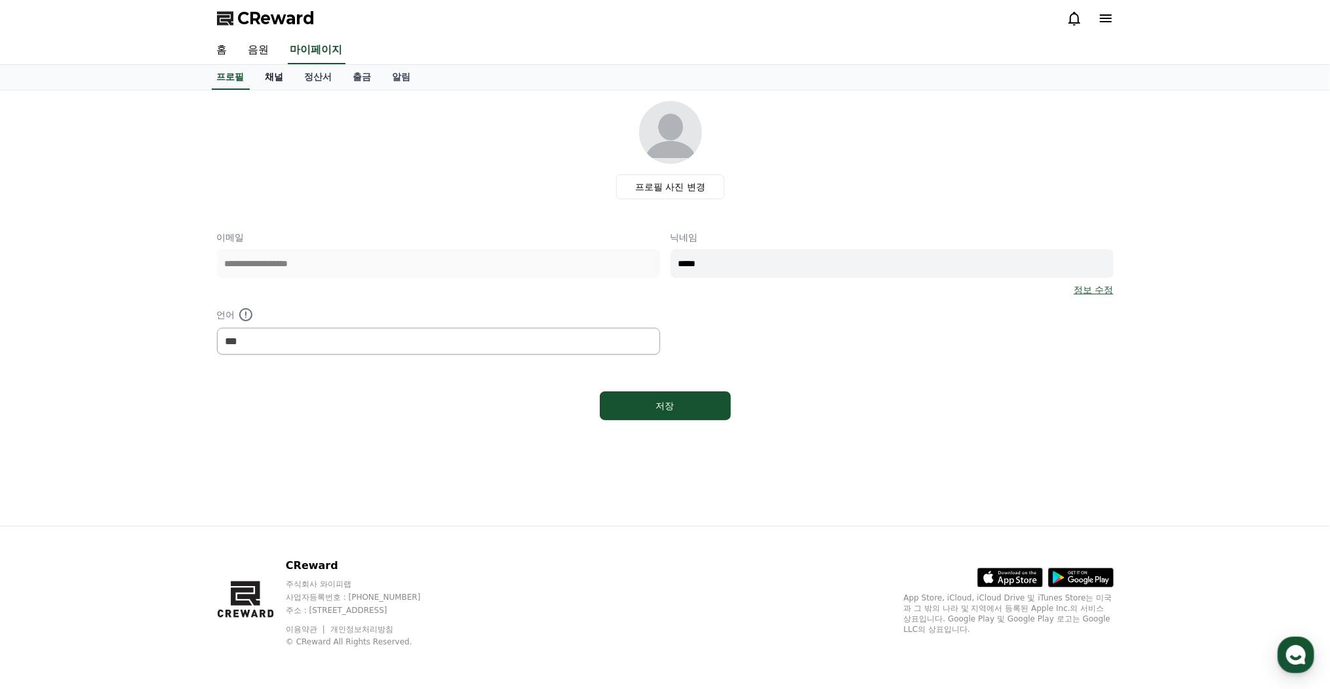
click at [278, 78] on link "채널" at bounding box center [274, 77] width 39 height 25
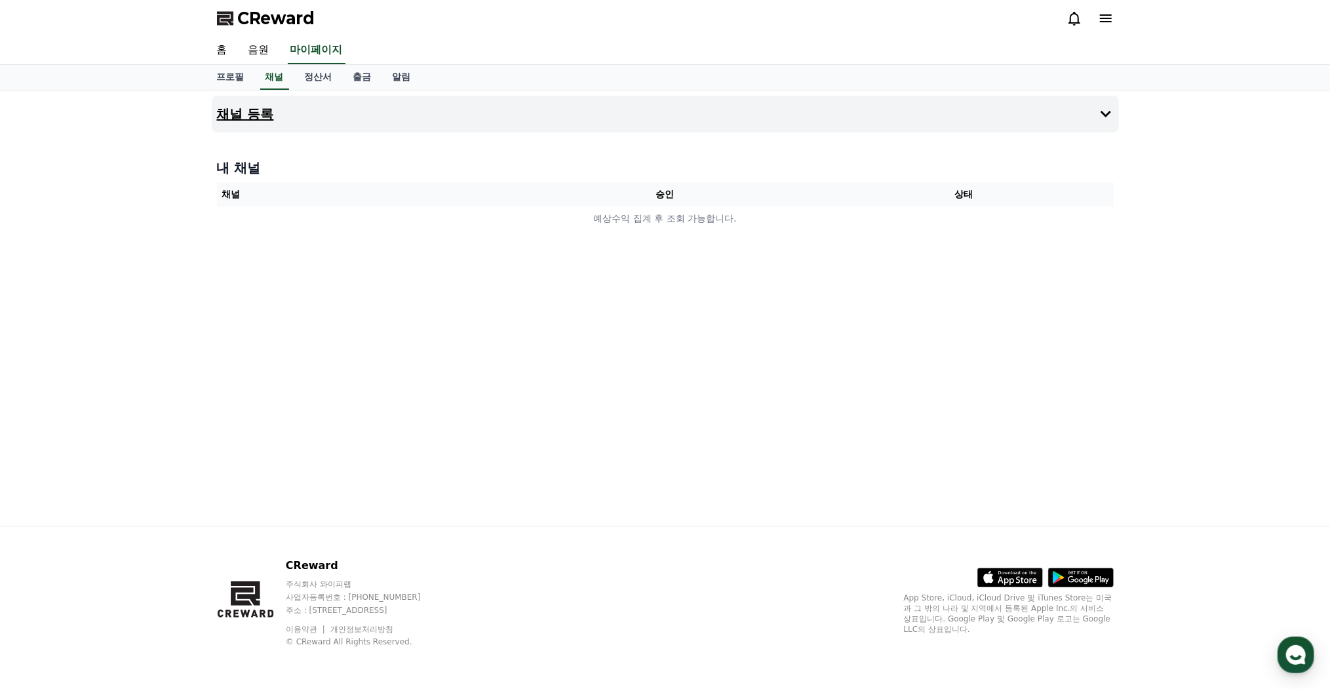
click at [1068, 123] on button "채널 등록" at bounding box center [665, 114] width 907 height 37
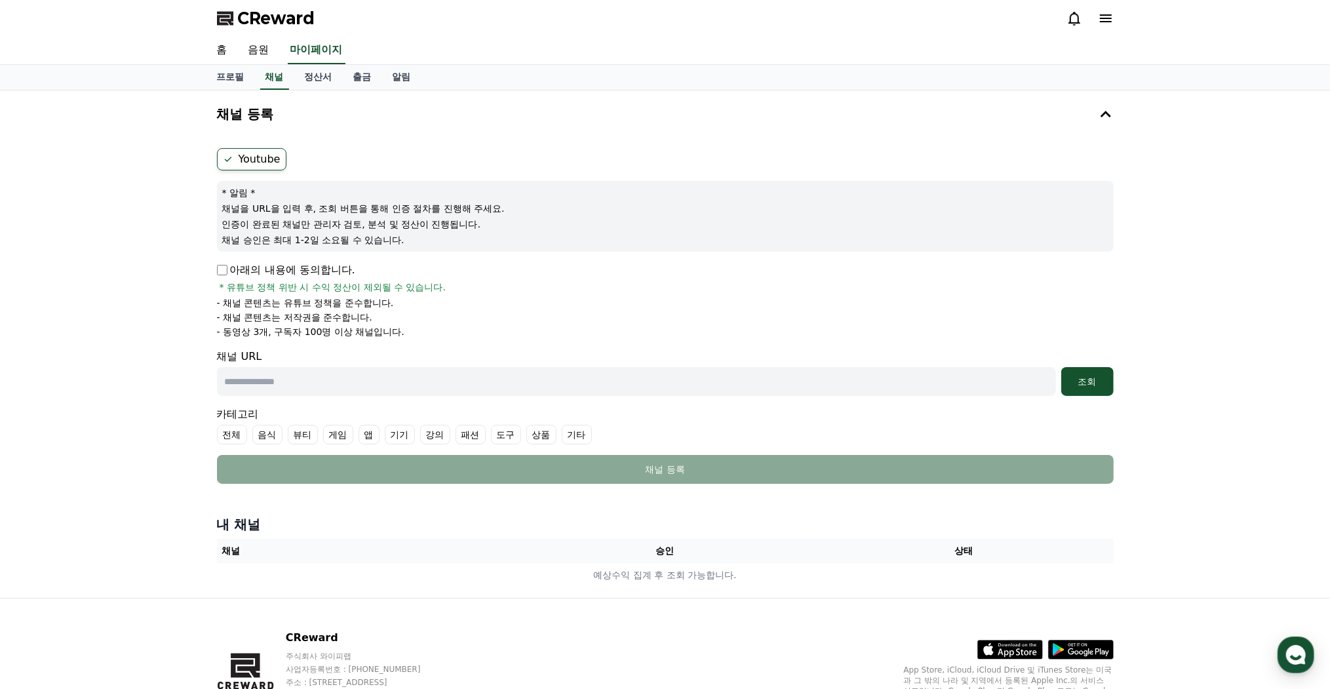
click at [324, 372] on input "text" at bounding box center [636, 381] width 839 height 29
click at [286, 383] on input "text" at bounding box center [636, 381] width 839 height 29
paste input "**********"
type input "**********"
click at [1104, 382] on div "조회" at bounding box center [1088, 381] width 42 height 13
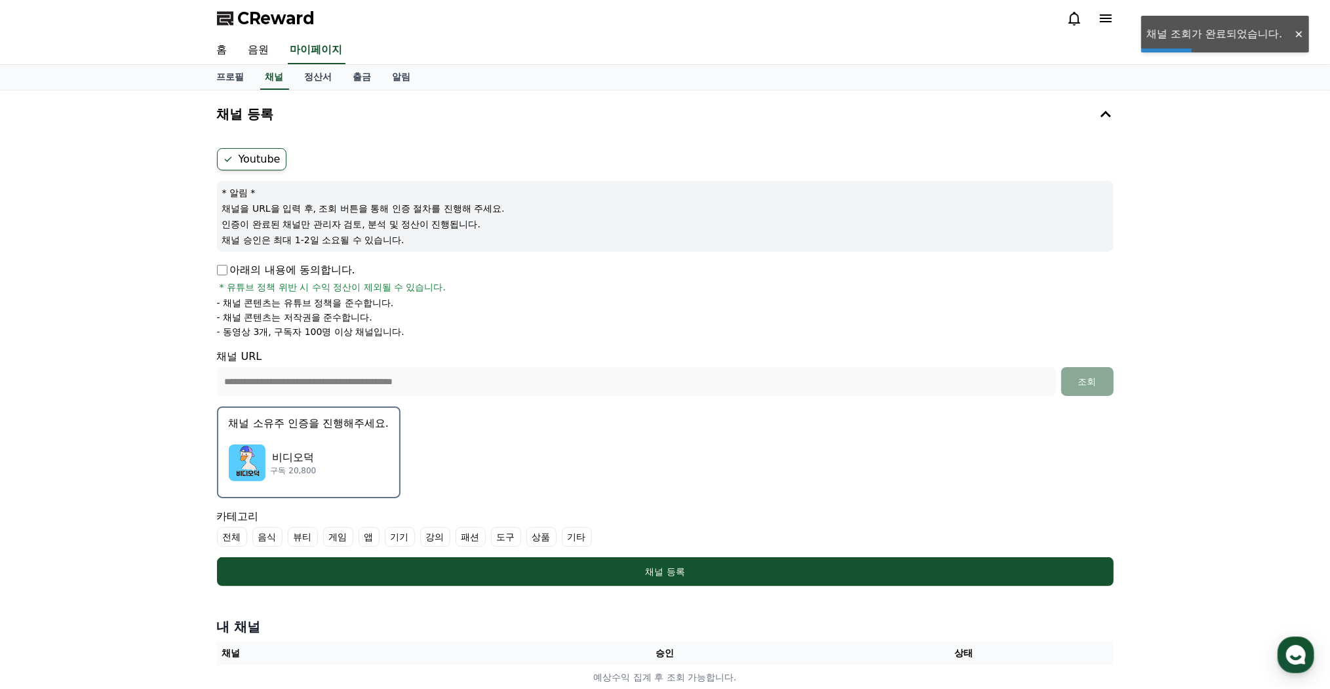
click at [298, 450] on p "비디오덕" at bounding box center [294, 458] width 46 height 16
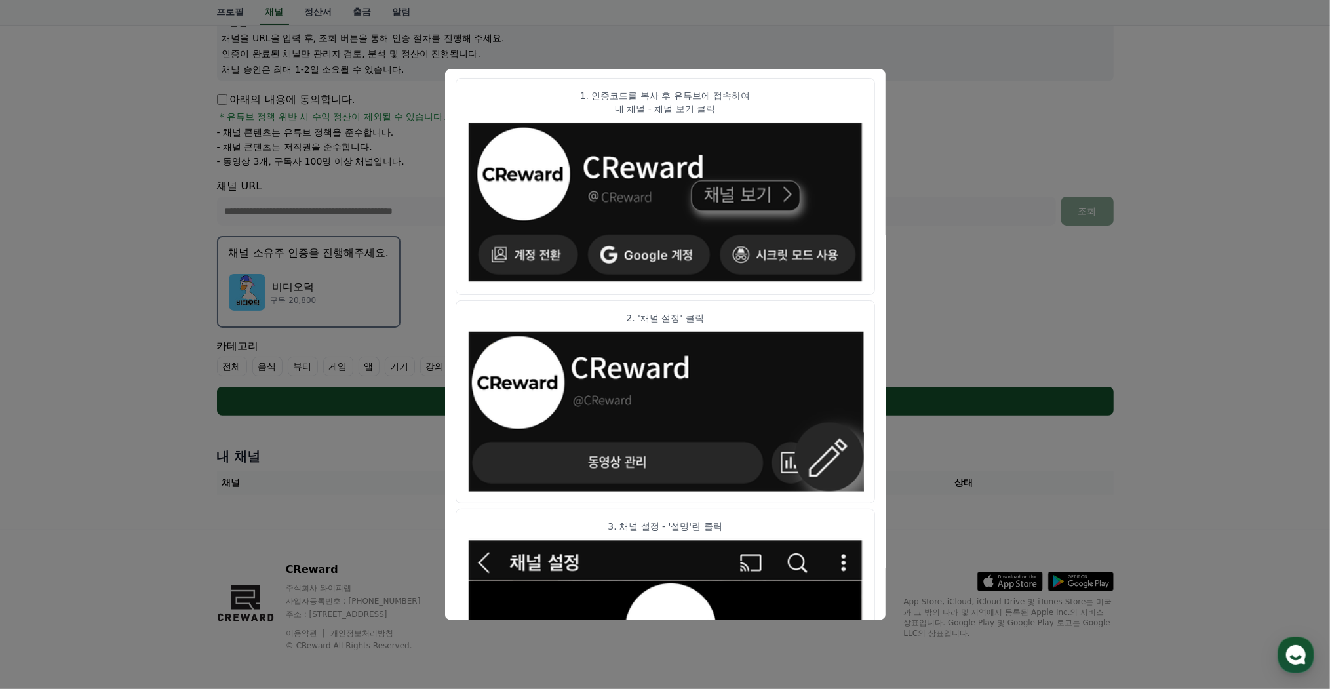
scroll to position [52, 0]
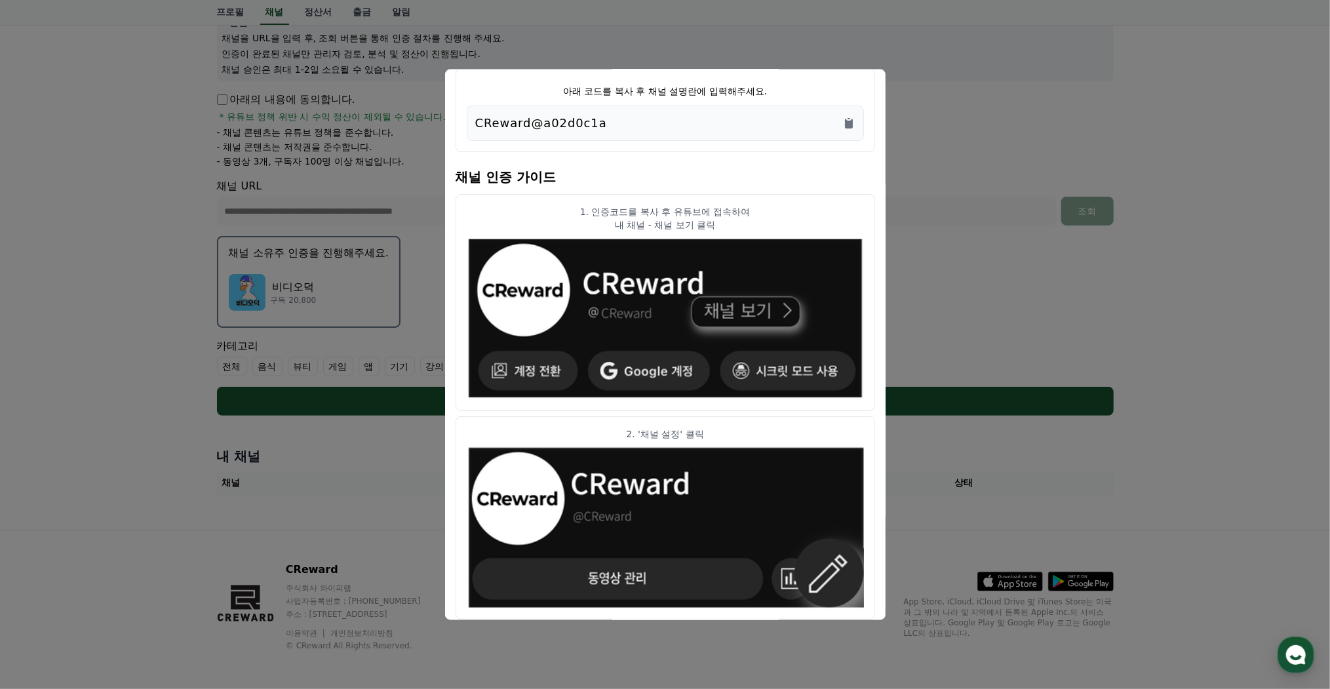
click at [1004, 275] on button "close modal" at bounding box center [665, 344] width 1330 height 689
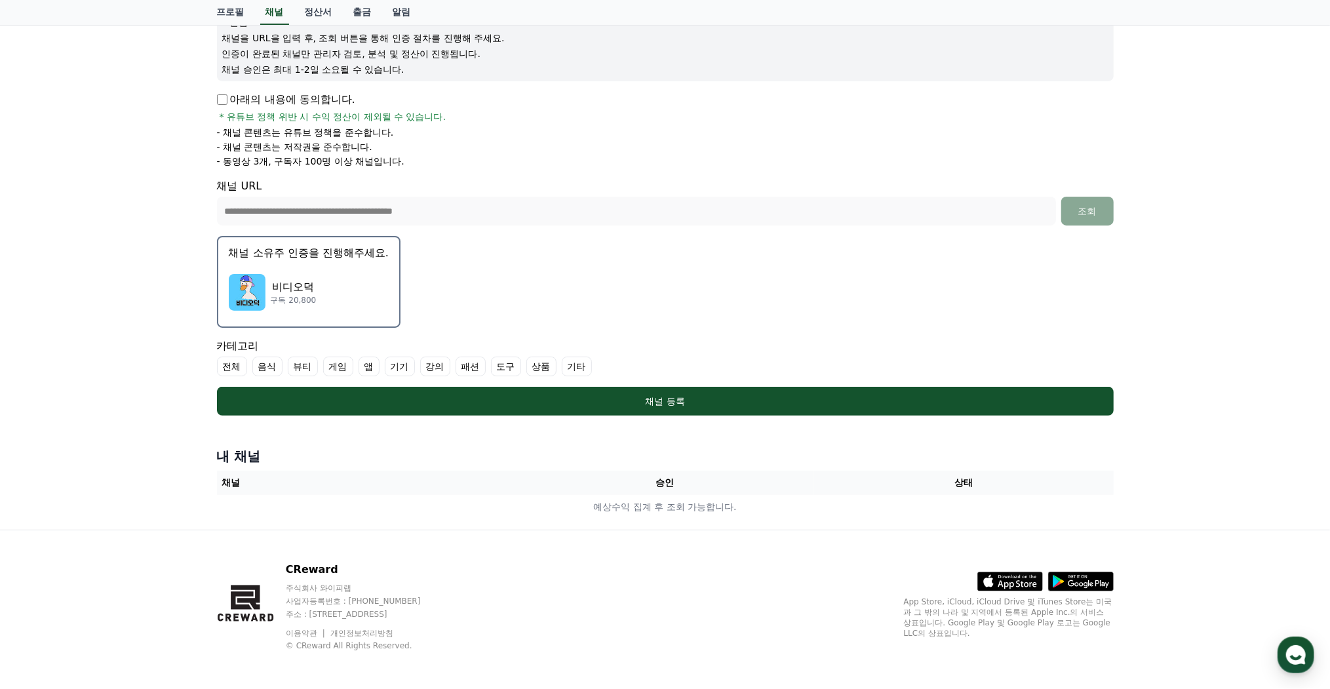
click at [353, 270] on div "비디오덕 구독 20,800" at bounding box center [309, 292] width 160 height 52
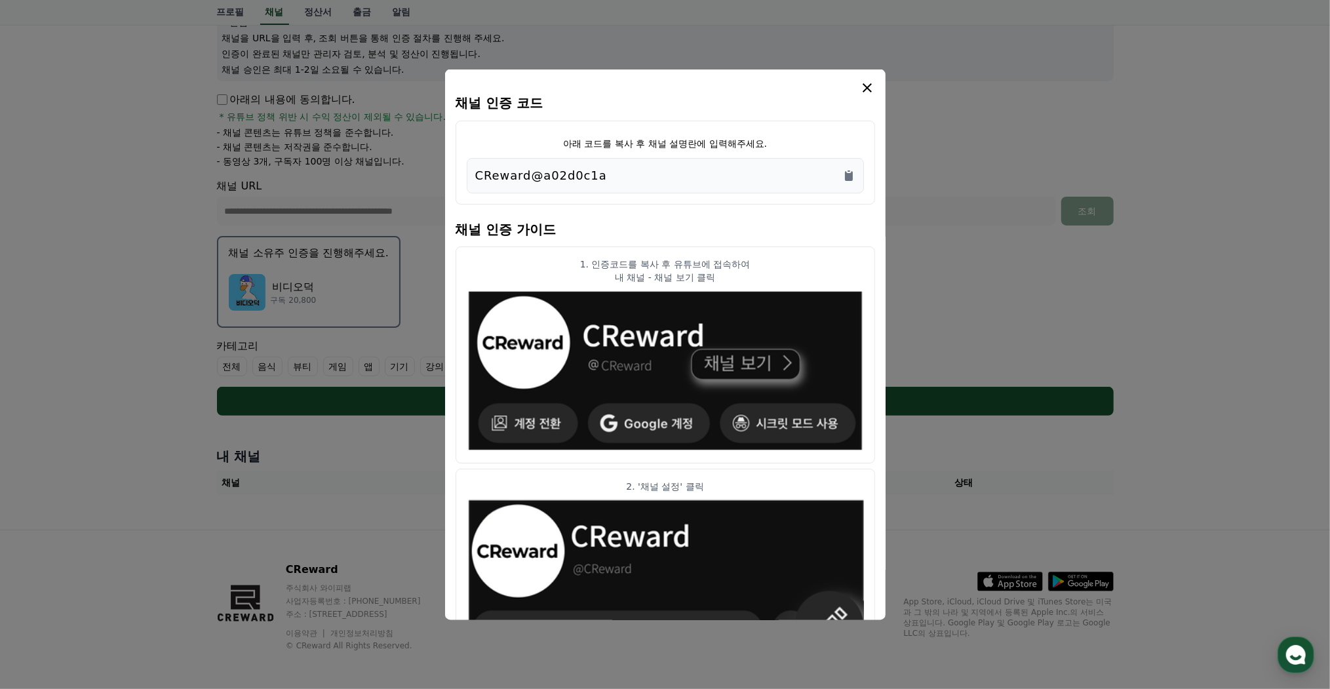
click at [862, 90] on icon "modal" at bounding box center [868, 87] width 16 height 16
click at [848, 171] on icon "Copy to clipboard" at bounding box center [848, 174] width 13 height 13
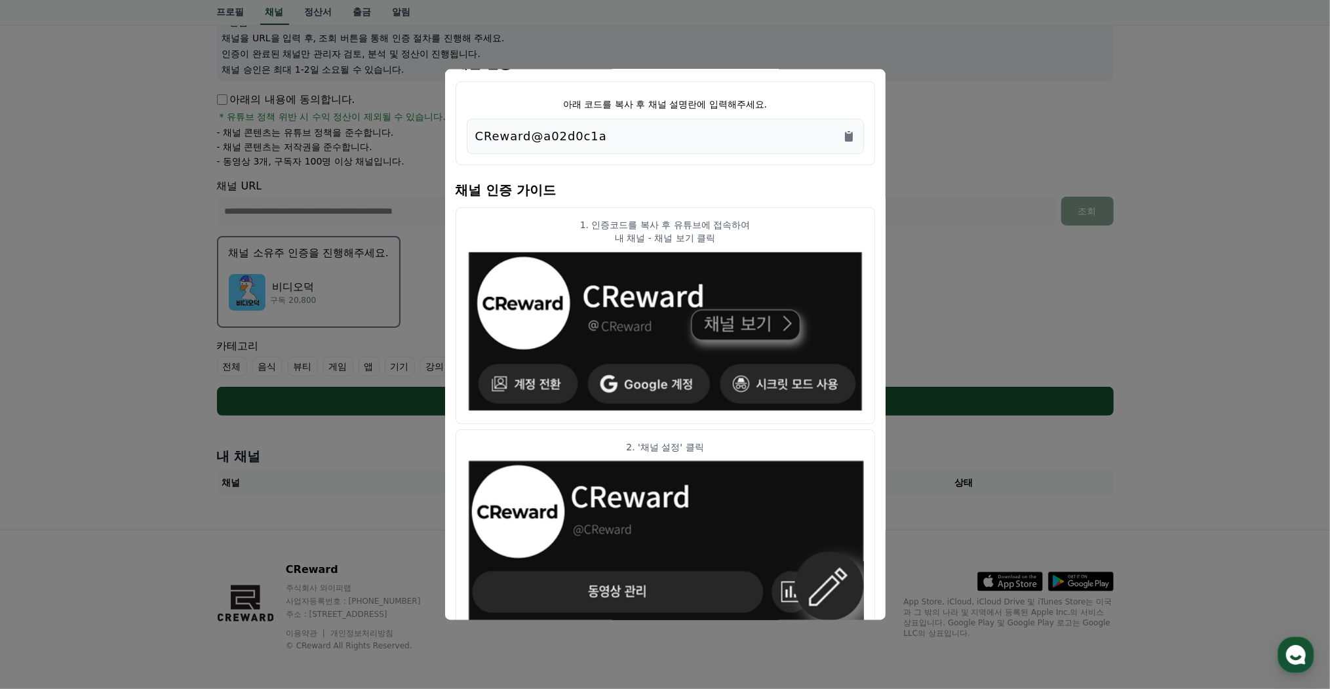
scroll to position [0, 0]
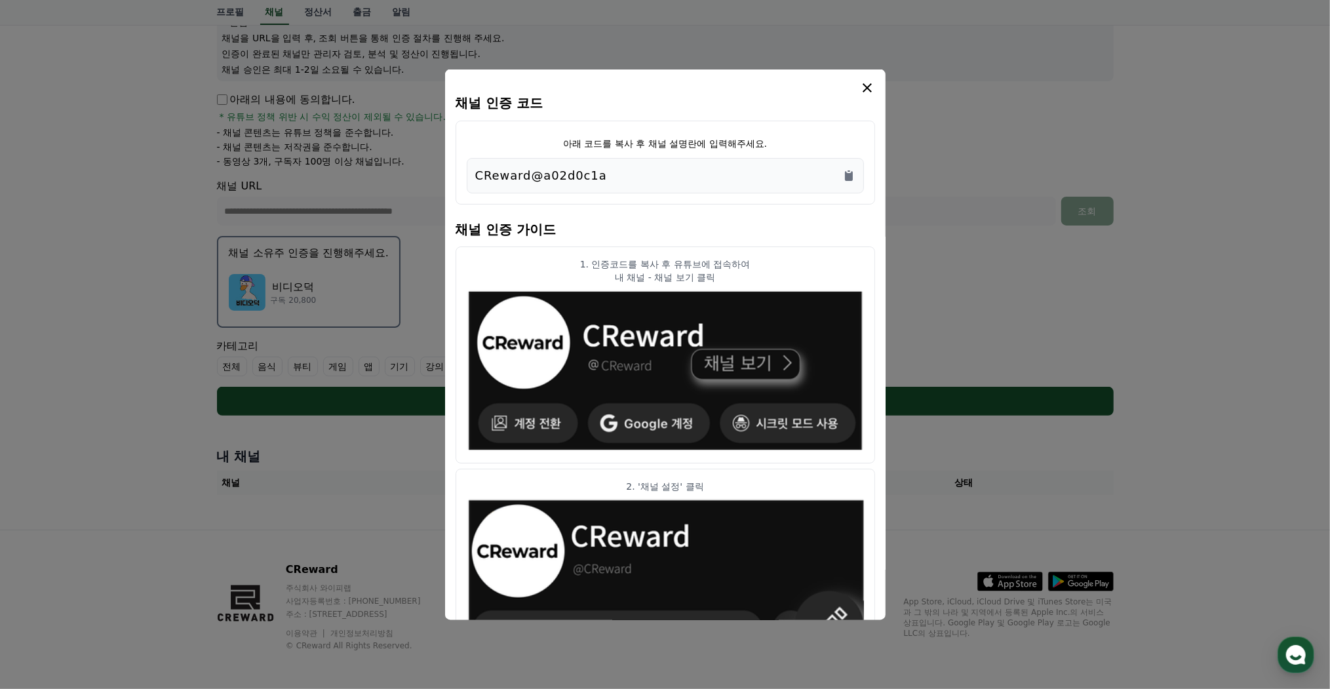
click at [863, 92] on icon "modal" at bounding box center [868, 87] width 16 height 16
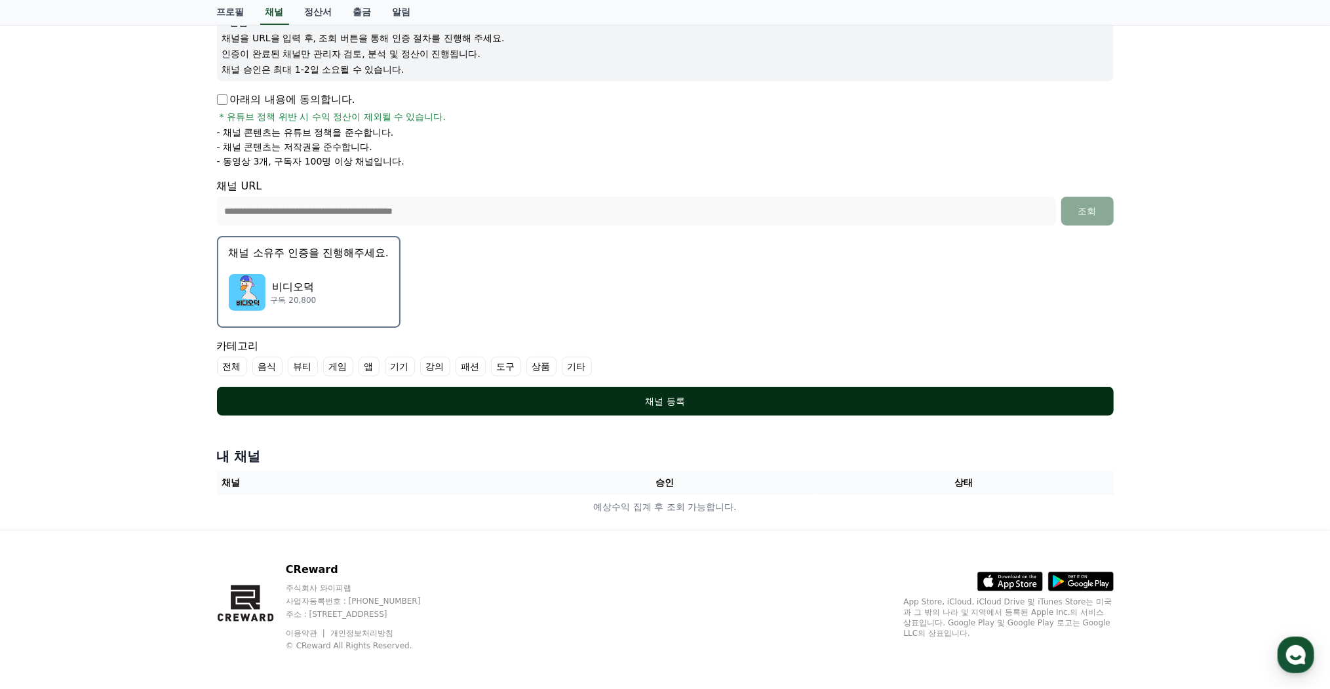
click at [647, 404] on div "채널 등록" at bounding box center [665, 401] width 844 height 13
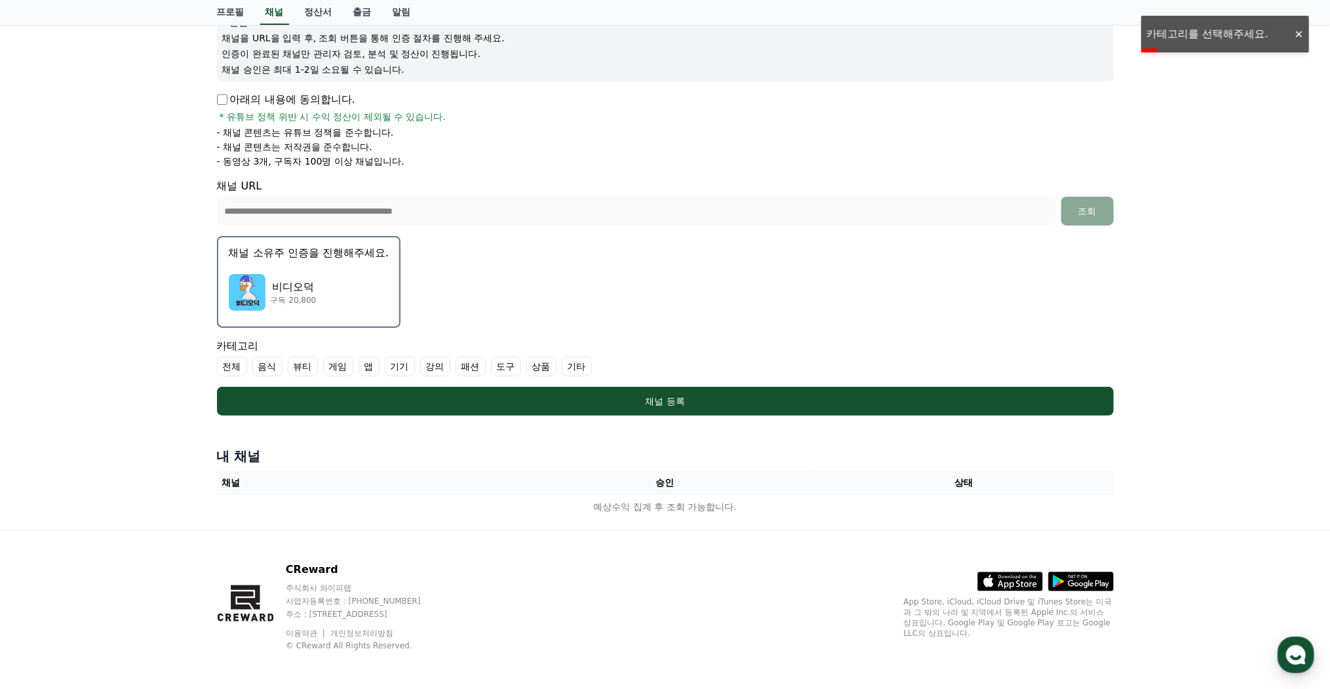
click at [239, 368] on label "전체" at bounding box center [232, 367] width 30 height 20
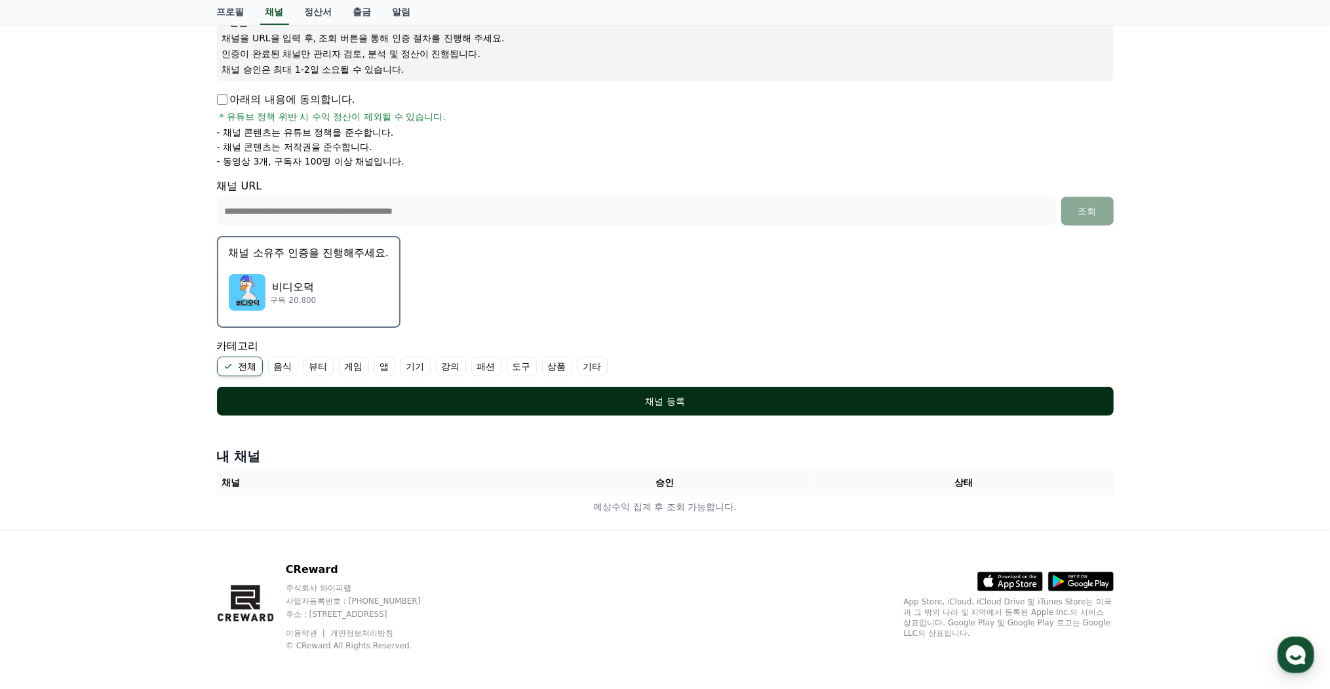
click at [450, 388] on button "채널 등록" at bounding box center [665, 401] width 897 height 29
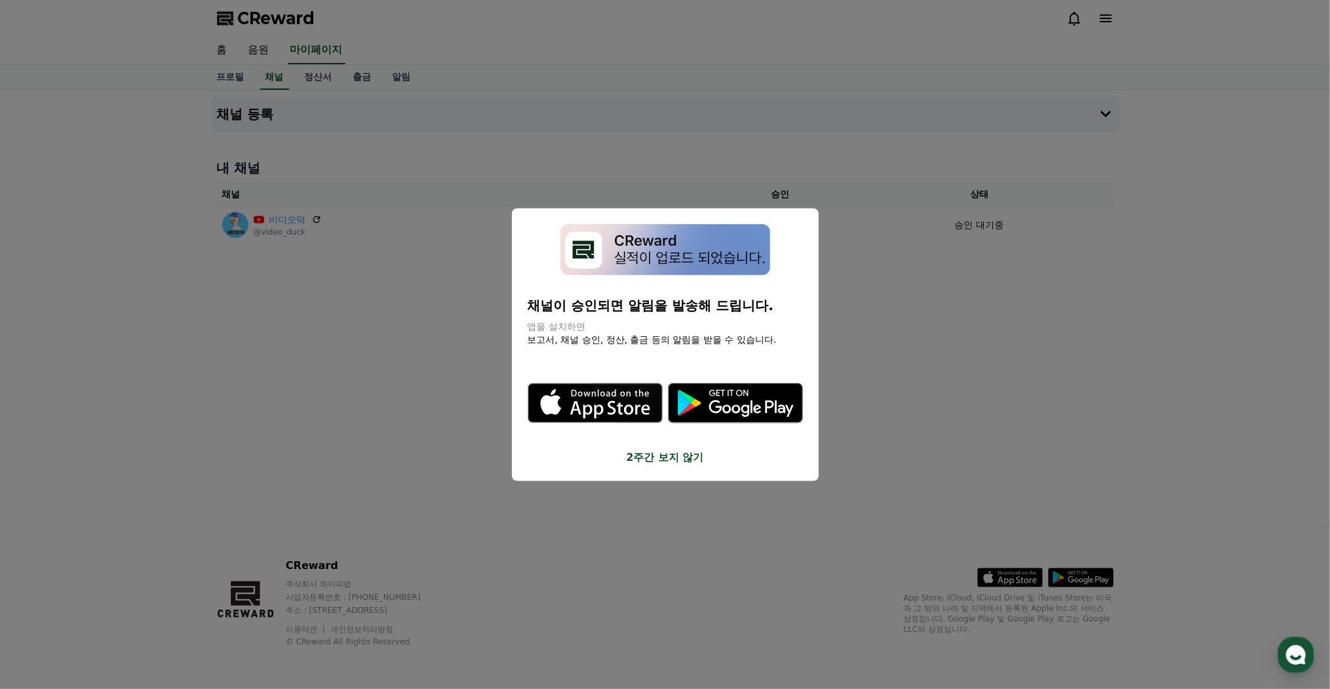
click at [433, 471] on button "close modal" at bounding box center [665, 344] width 1330 height 689
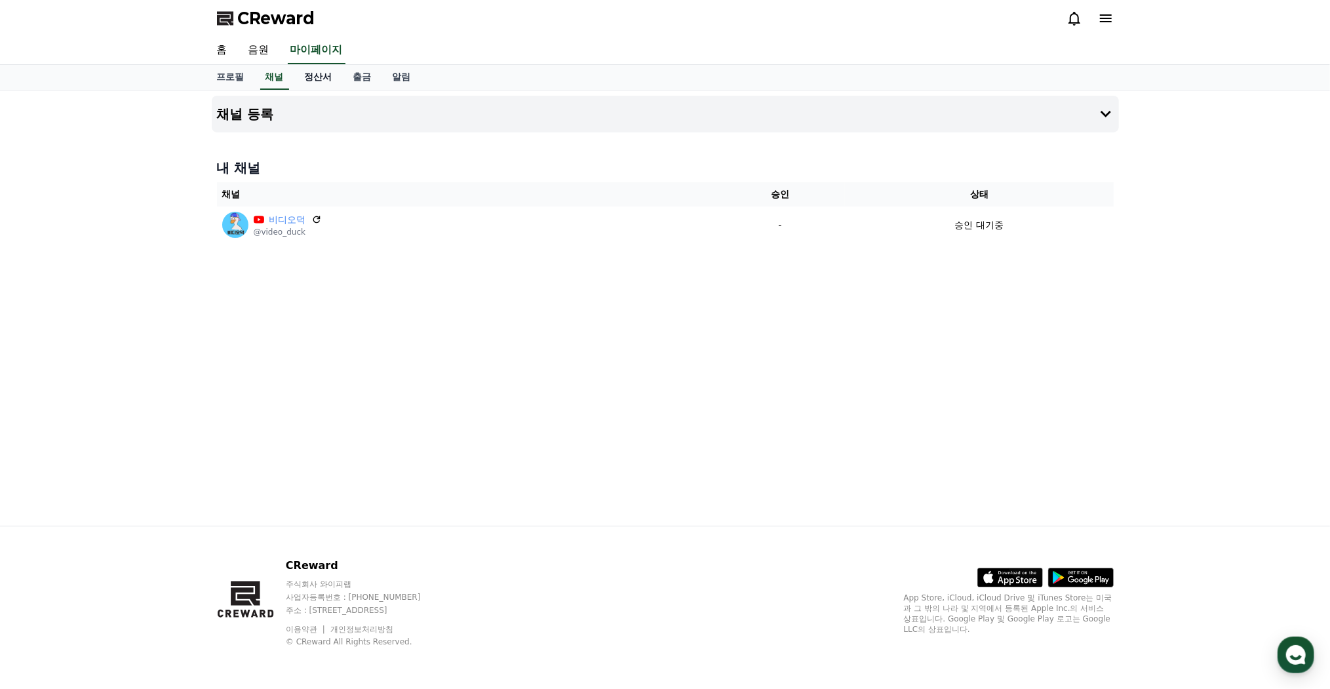
click at [319, 81] on link "정산서" at bounding box center [318, 77] width 49 height 25
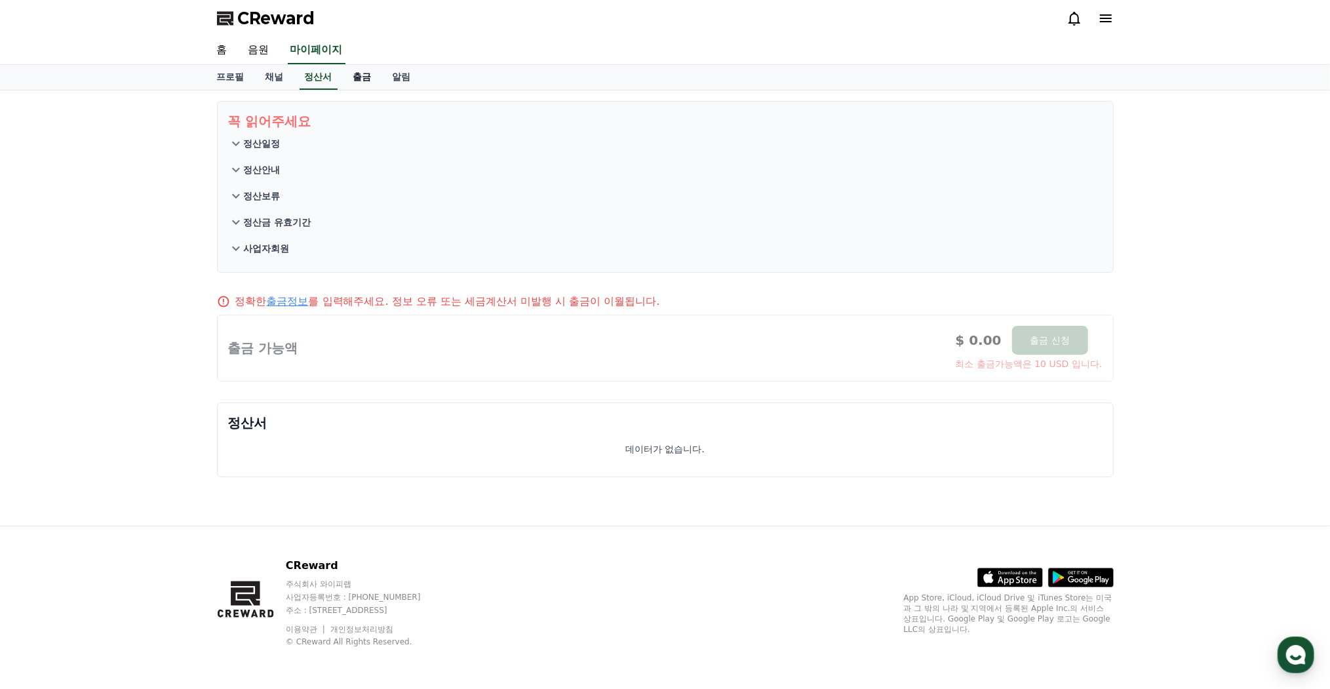
click at [355, 72] on link "출금" at bounding box center [362, 77] width 39 height 25
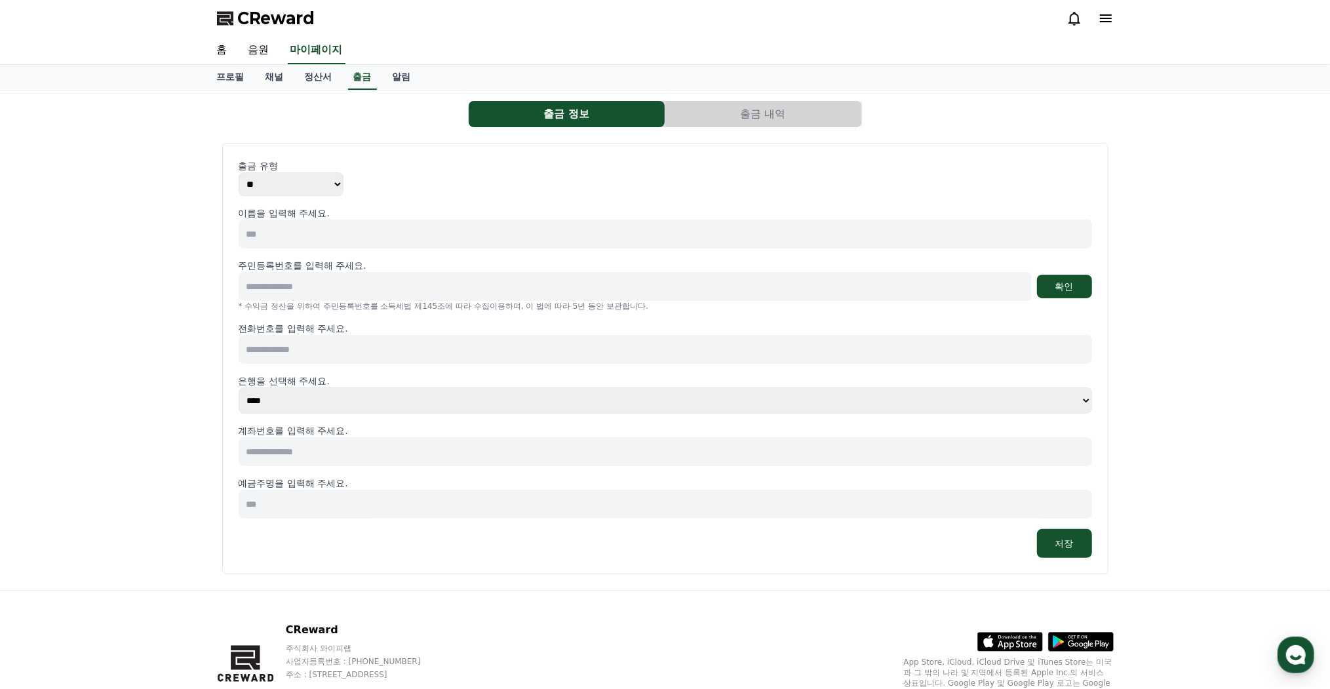
click at [281, 226] on input at bounding box center [666, 234] width 854 height 29
type input "*"
type input "***"
type input "******"
click at [332, 288] on input "******" at bounding box center [635, 286] width 793 height 29
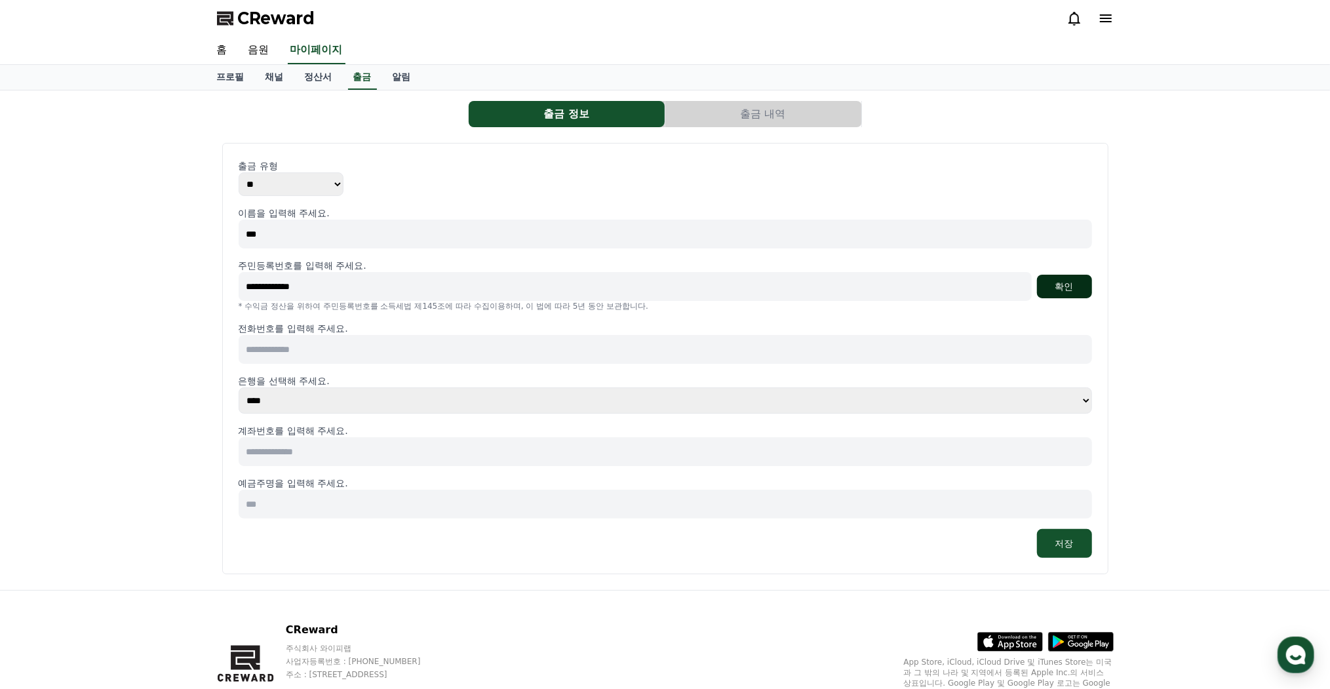
type input "**********"
click at [1041, 283] on button "확인" at bounding box center [1064, 287] width 55 height 24
click at [460, 335] on input at bounding box center [666, 349] width 854 height 29
type input "**********"
click at [340, 447] on input at bounding box center [666, 451] width 854 height 29
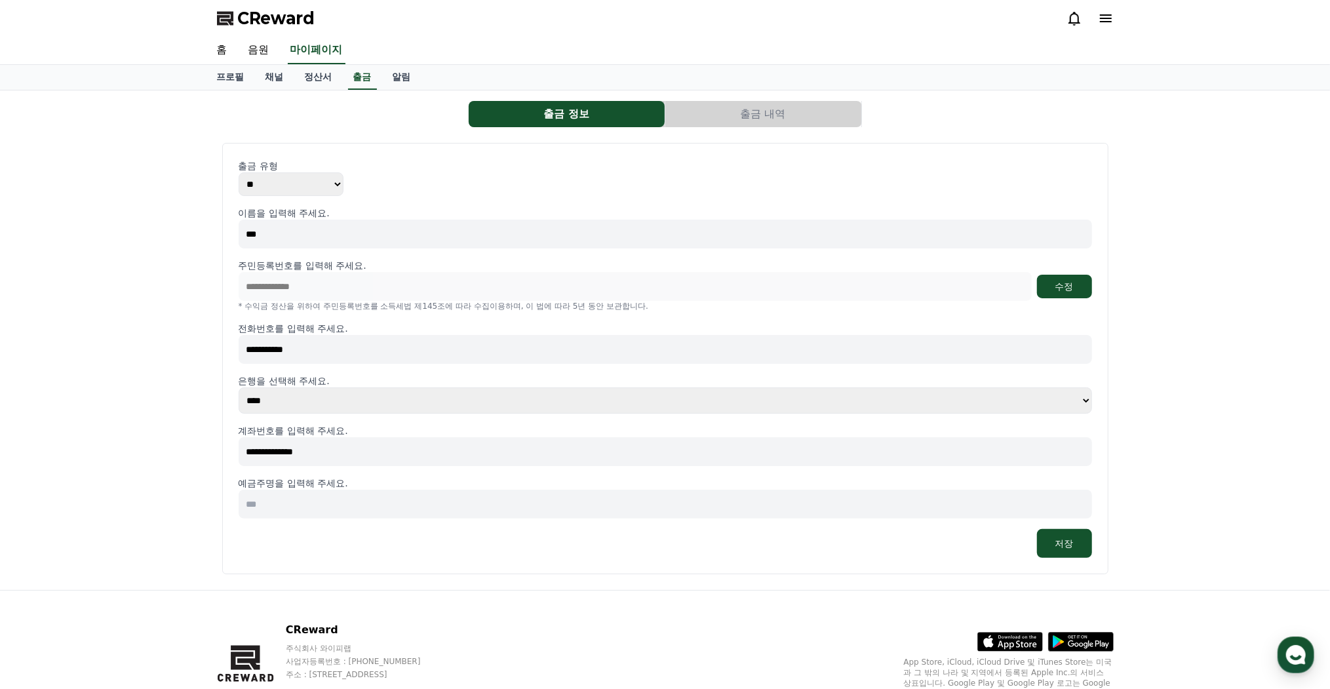
type input "**********"
type input "***"
click at [1065, 545] on button "저장" at bounding box center [1064, 543] width 55 height 29
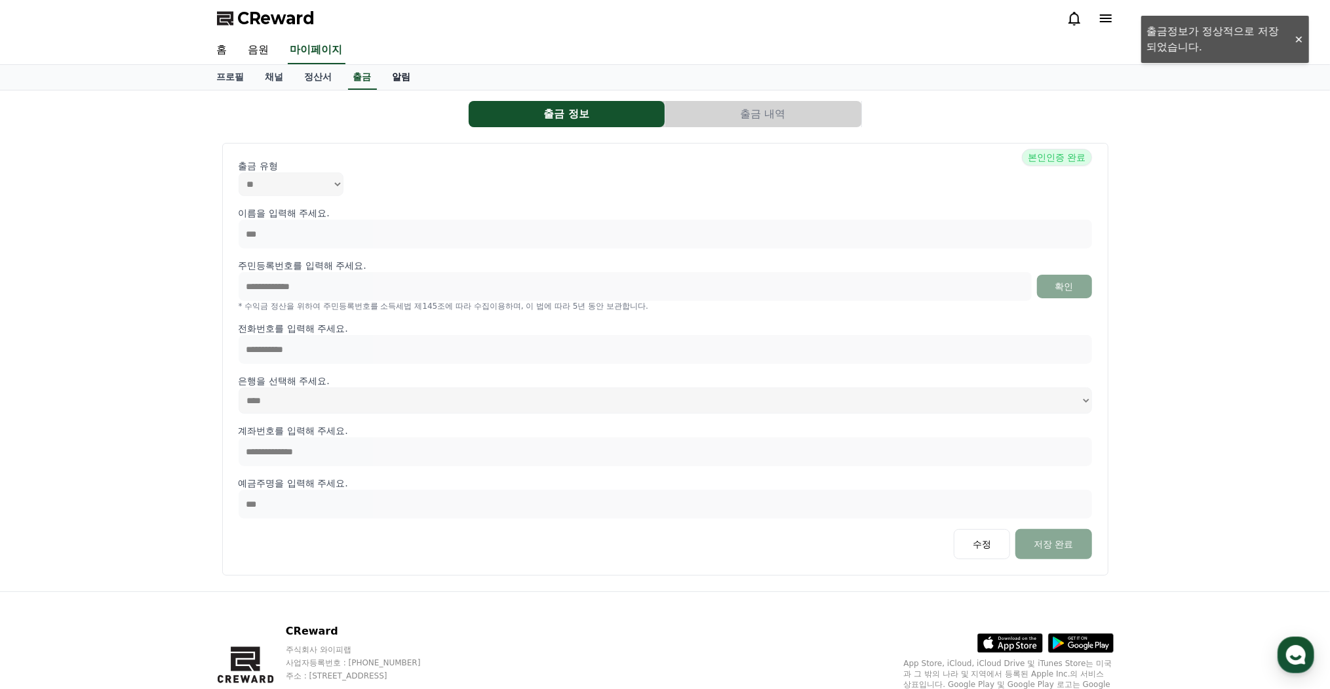
click at [395, 81] on link "알림" at bounding box center [401, 77] width 39 height 25
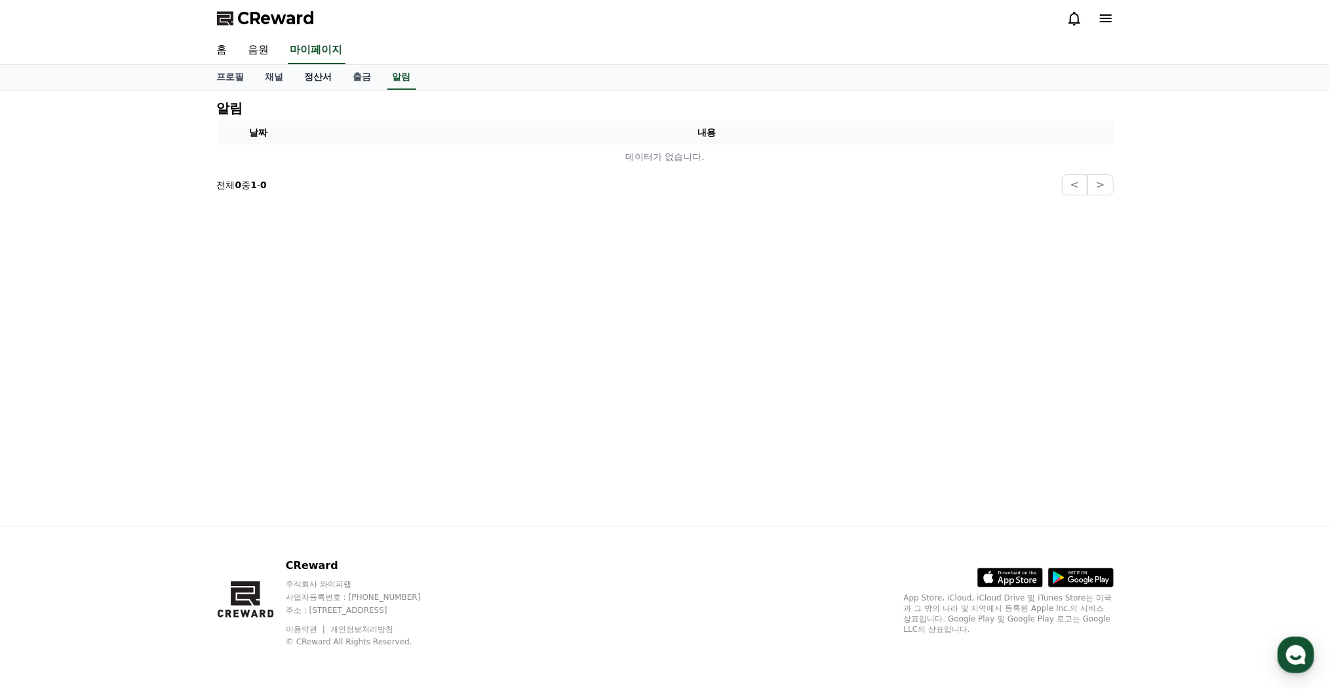
click at [341, 69] on link "정산서" at bounding box center [318, 77] width 49 height 25
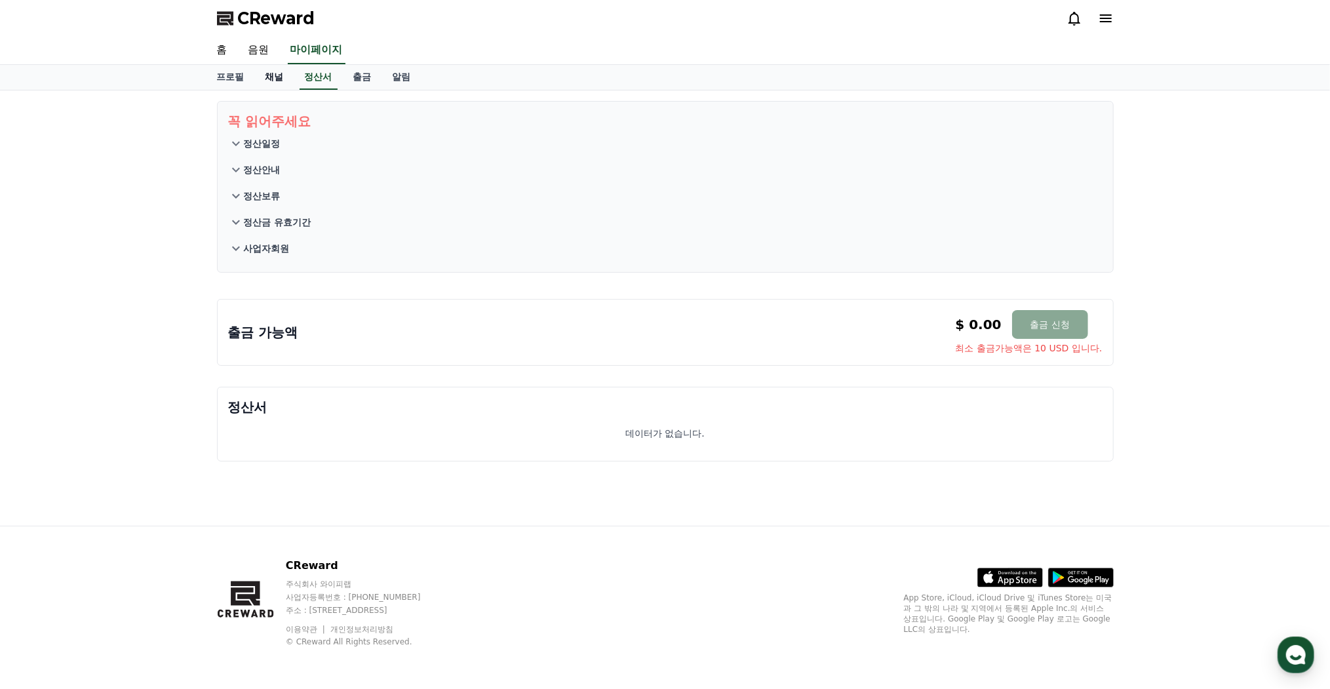
click at [285, 77] on link "채널" at bounding box center [274, 77] width 39 height 25
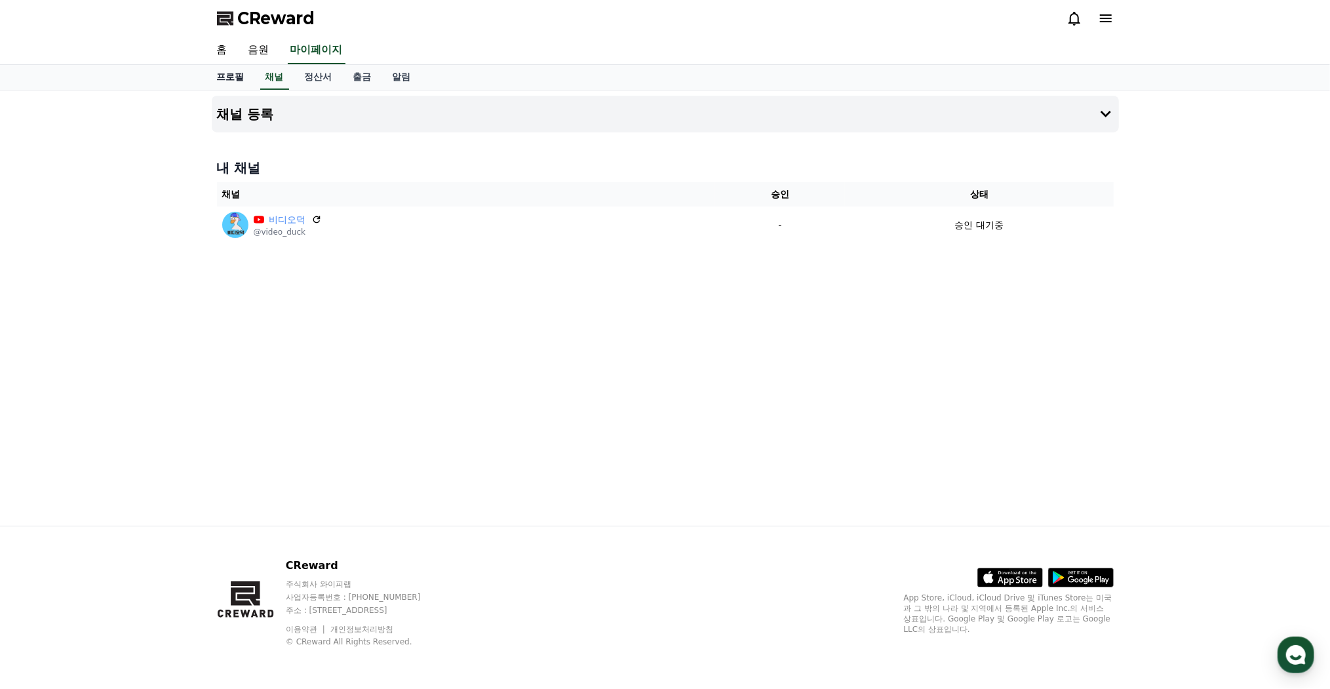
click at [222, 81] on link "프로필" at bounding box center [231, 77] width 49 height 25
select select "**********"
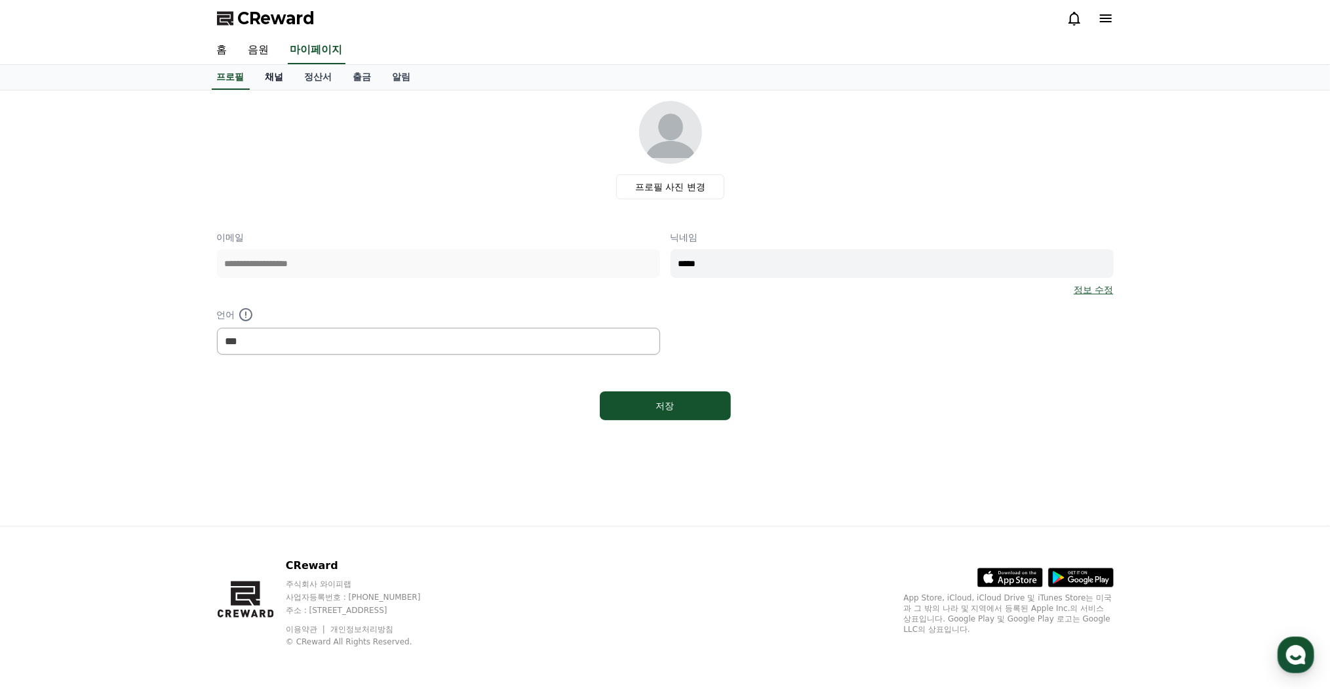
click at [269, 83] on link "채널" at bounding box center [274, 77] width 39 height 25
